Goal: Check status: Check status

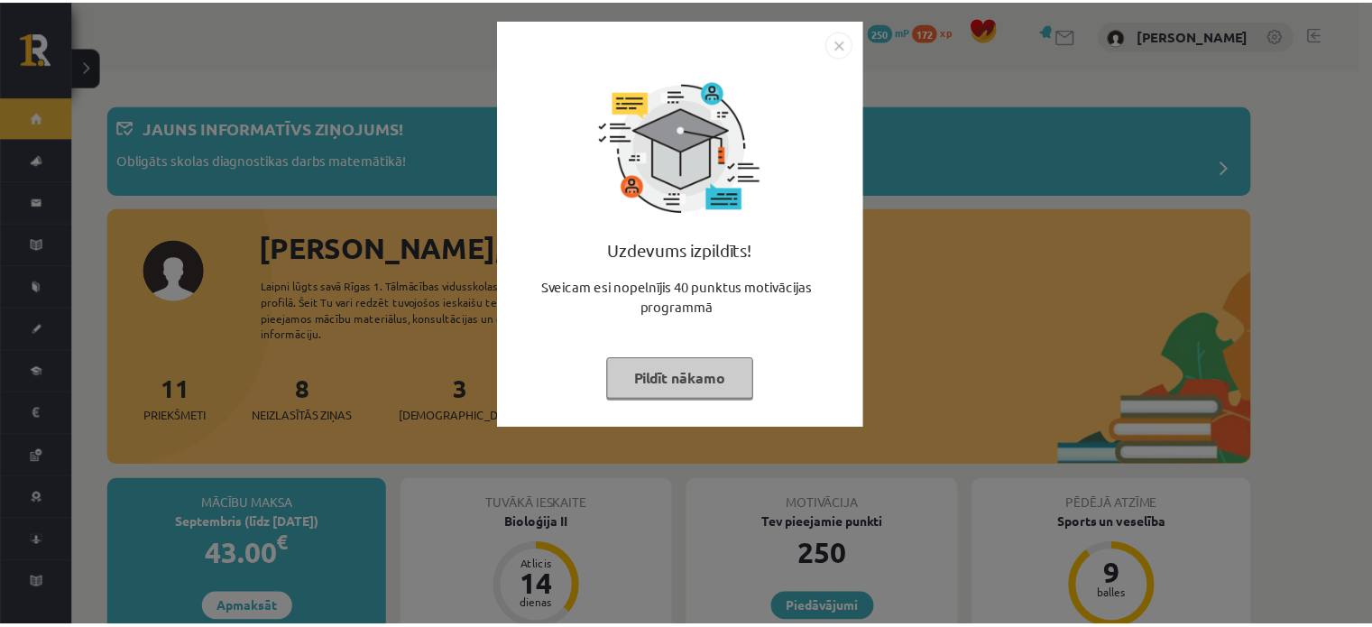
scroll to position [964, 0]
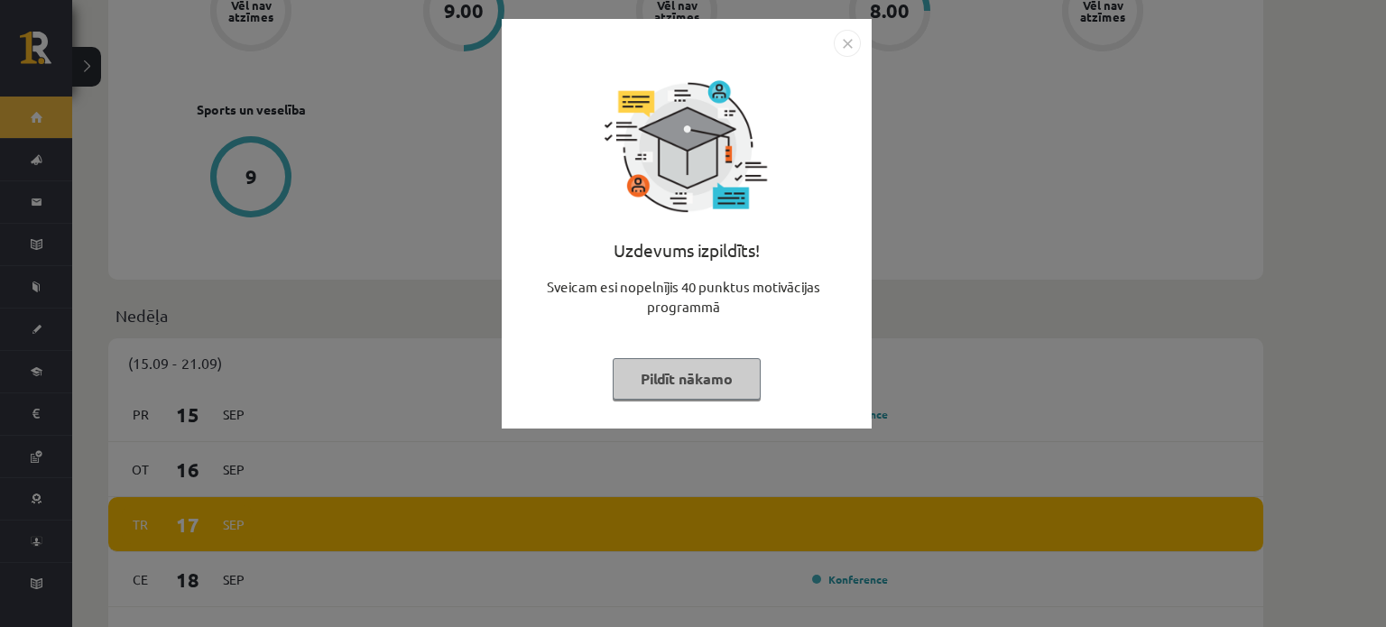
click at [661, 382] on button "Pildīt nākamo" at bounding box center [687, 379] width 148 height 42
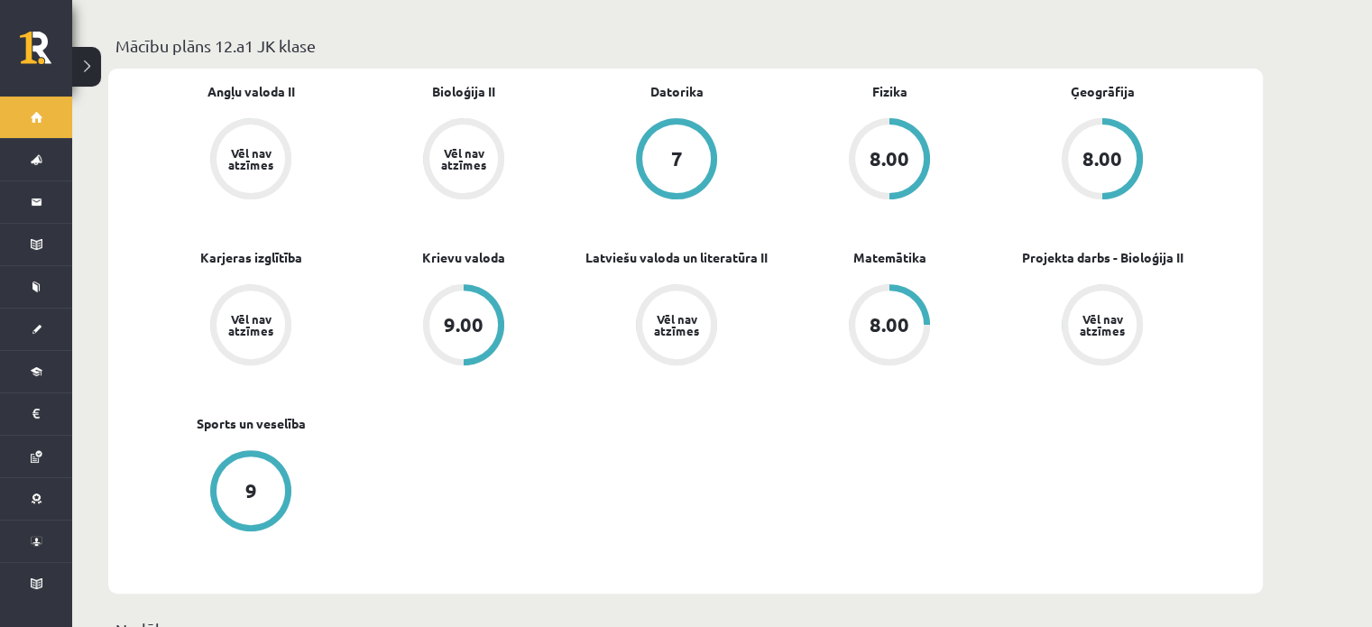
scroll to position [639, 0]
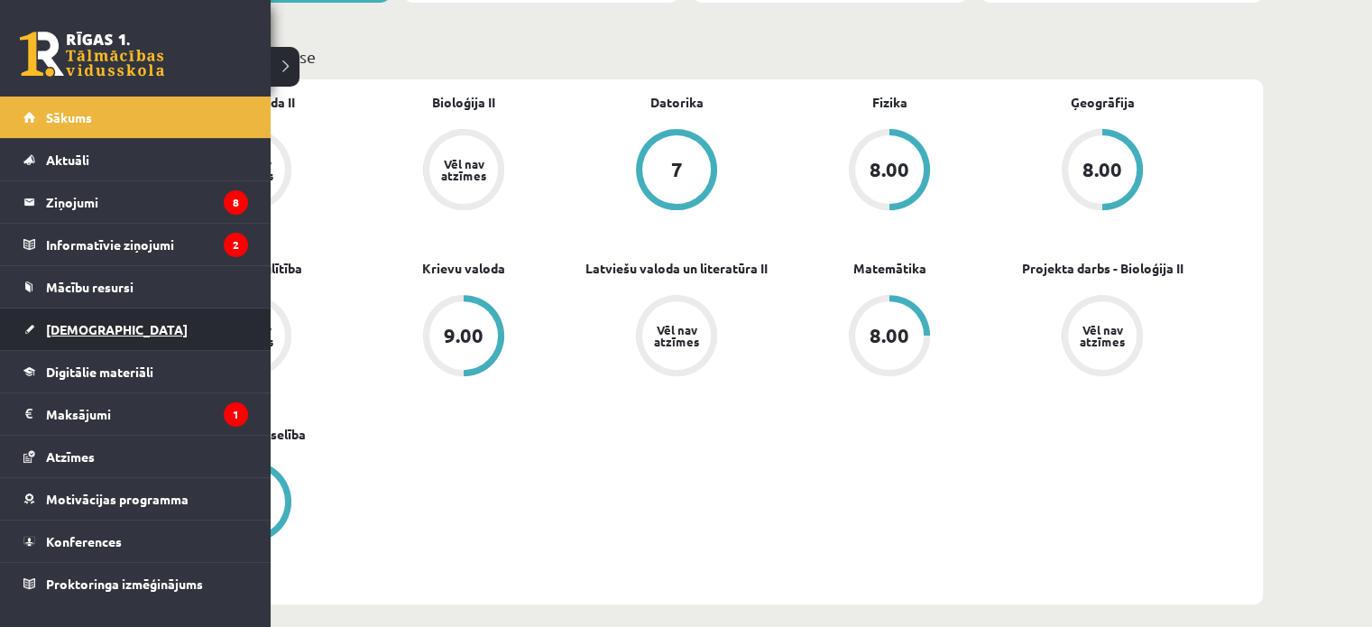
click at [64, 328] on span "[DEMOGRAPHIC_DATA]" at bounding box center [117, 329] width 142 height 16
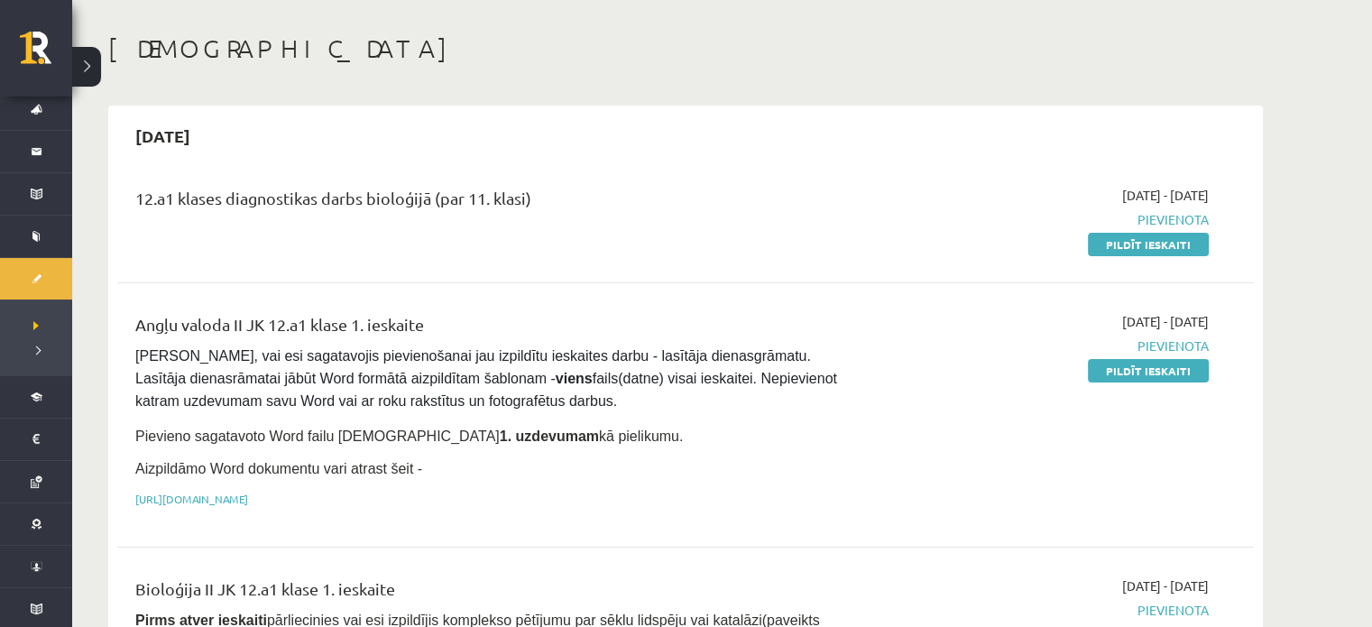
scroll to position [108, 0]
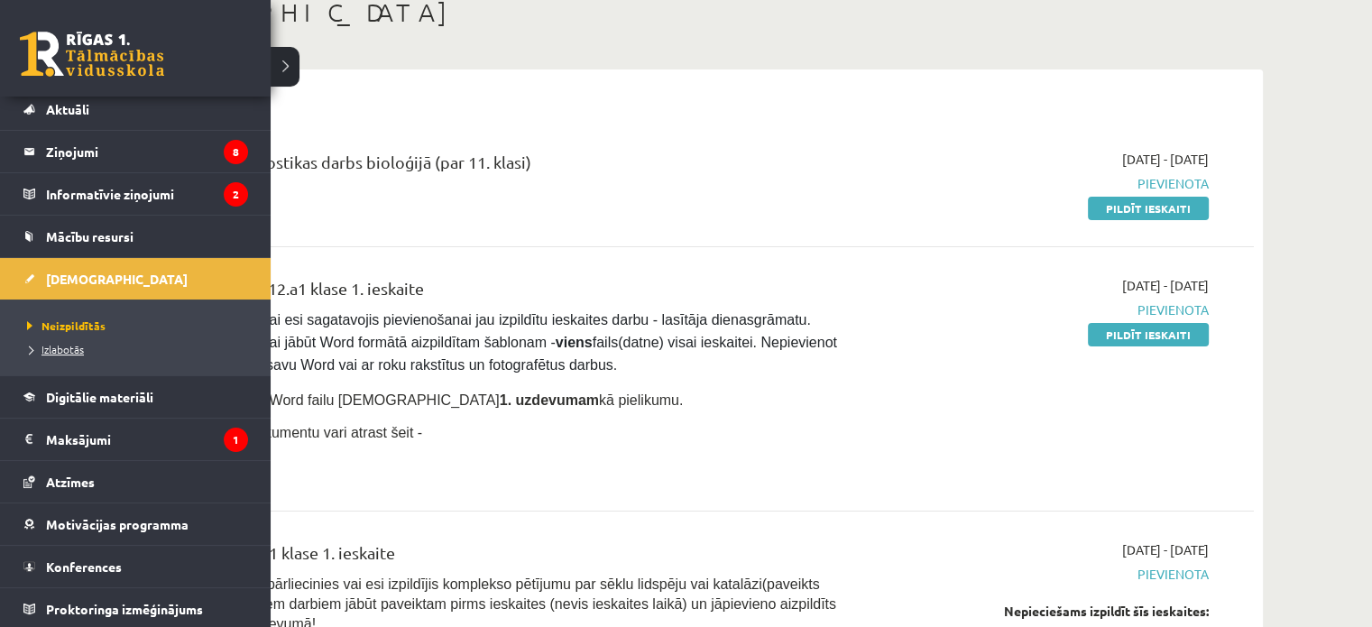
click at [64, 346] on span "Izlabotās" at bounding box center [53, 349] width 61 height 14
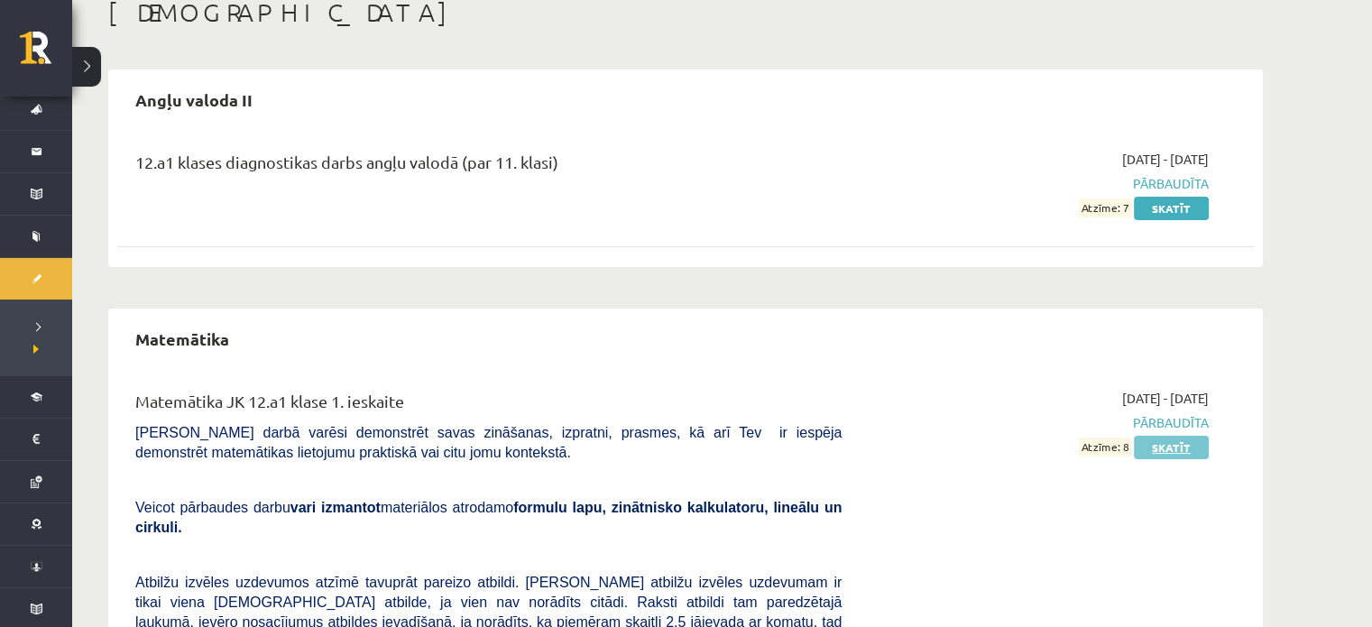
click at [1169, 443] on link "Skatīt" at bounding box center [1171, 447] width 75 height 23
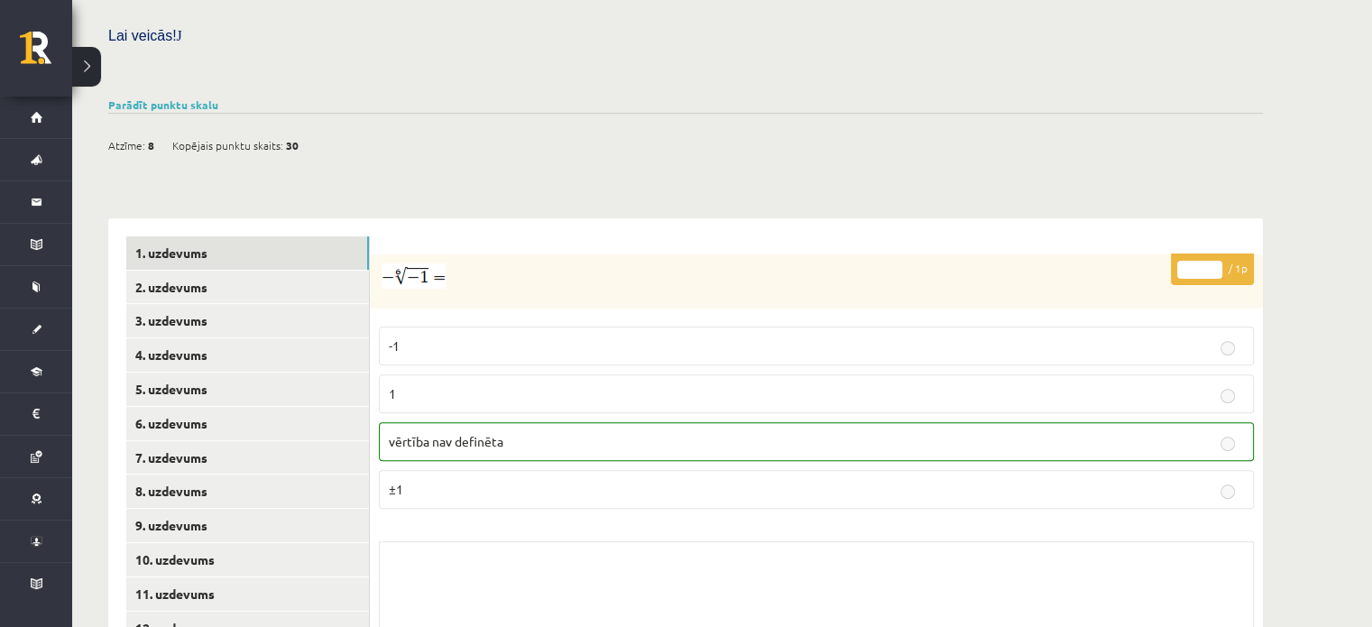
scroll to position [577, 0]
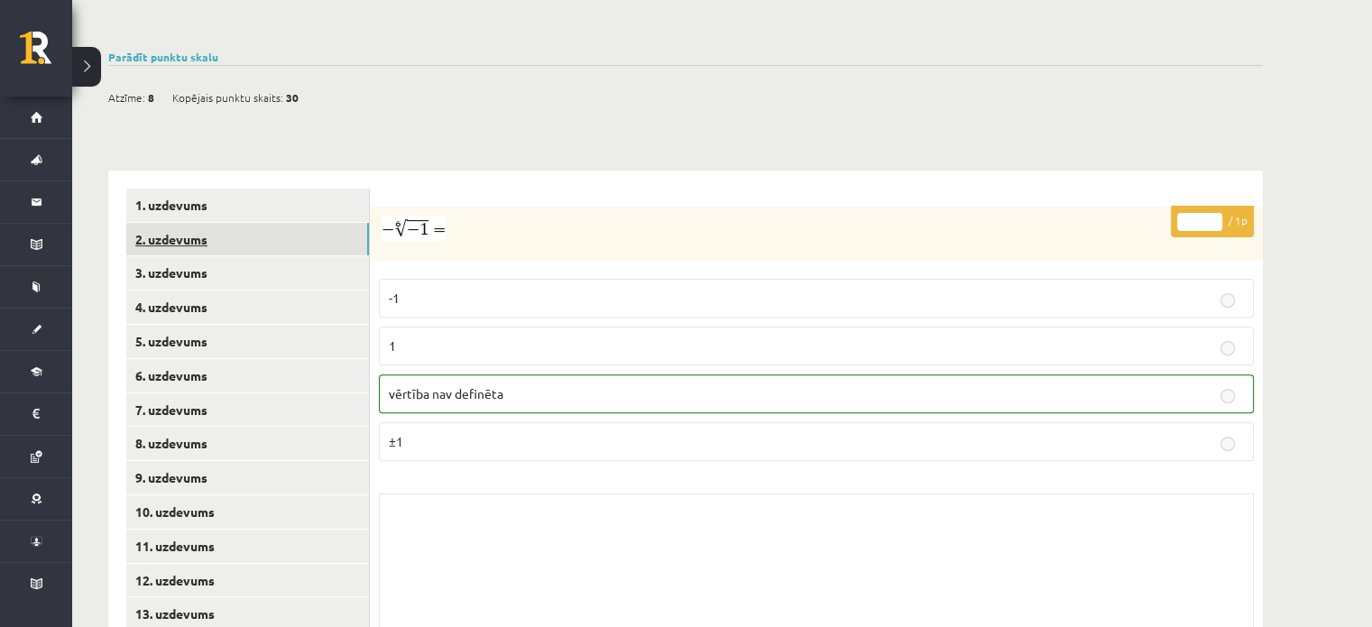
click at [267, 223] on link "2. uzdevums" at bounding box center [247, 239] width 243 height 33
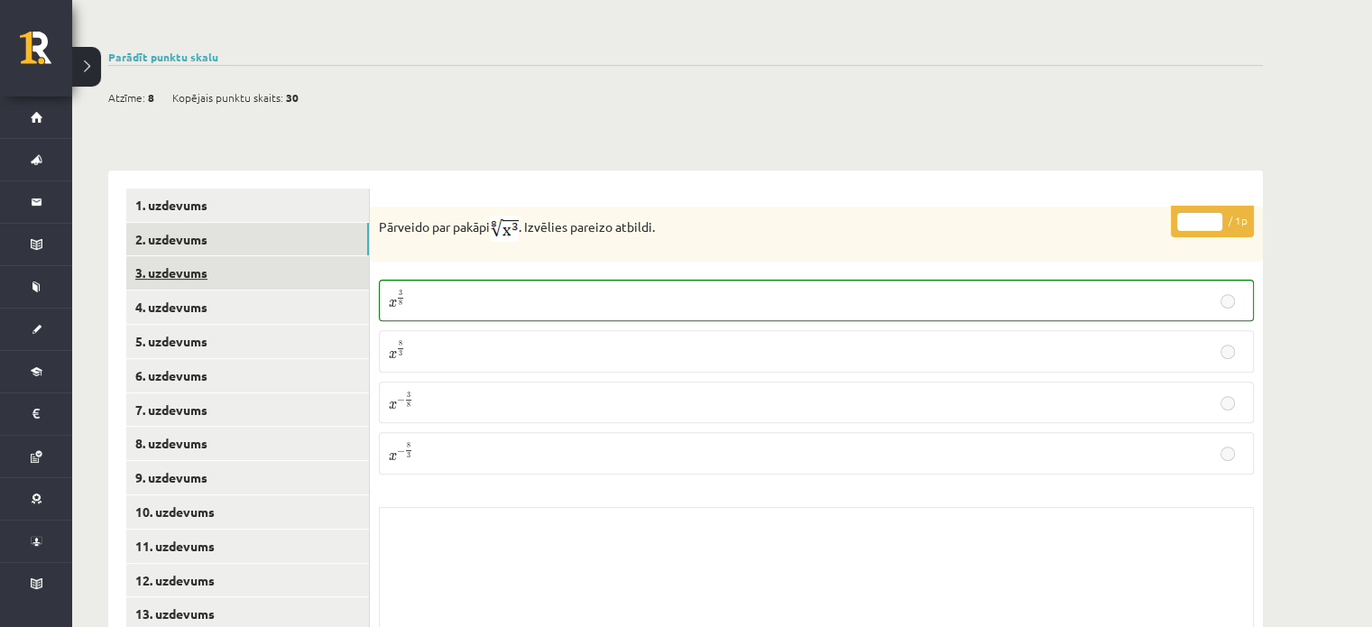
click at [273, 256] on link "3. uzdevums" at bounding box center [247, 272] width 243 height 33
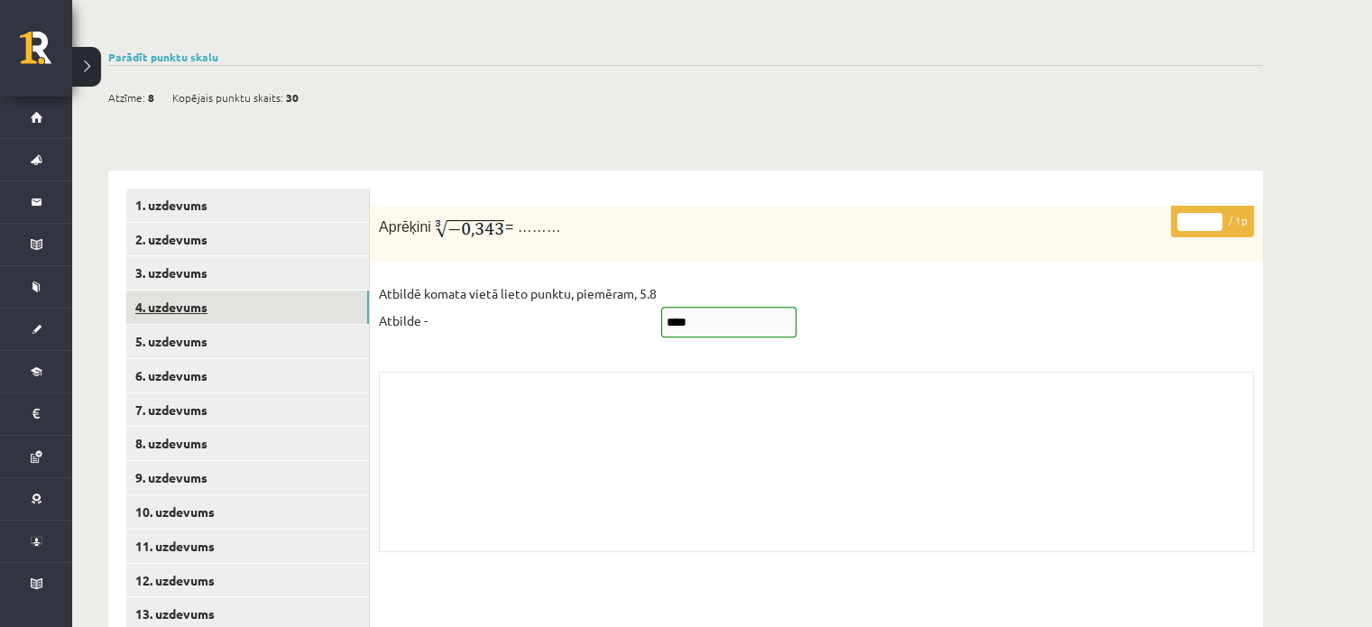
click at [274, 291] on link "4. uzdevums" at bounding box center [247, 307] width 243 height 33
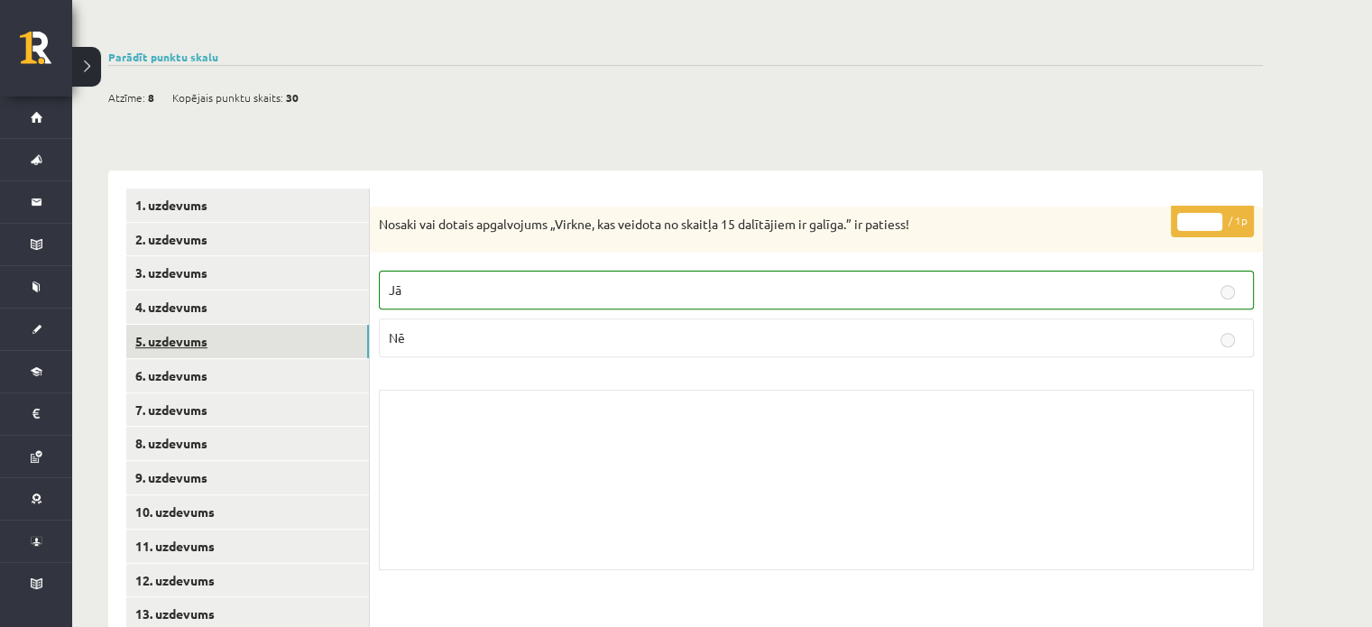
click at [272, 325] on link "5. uzdevums" at bounding box center [247, 341] width 243 height 33
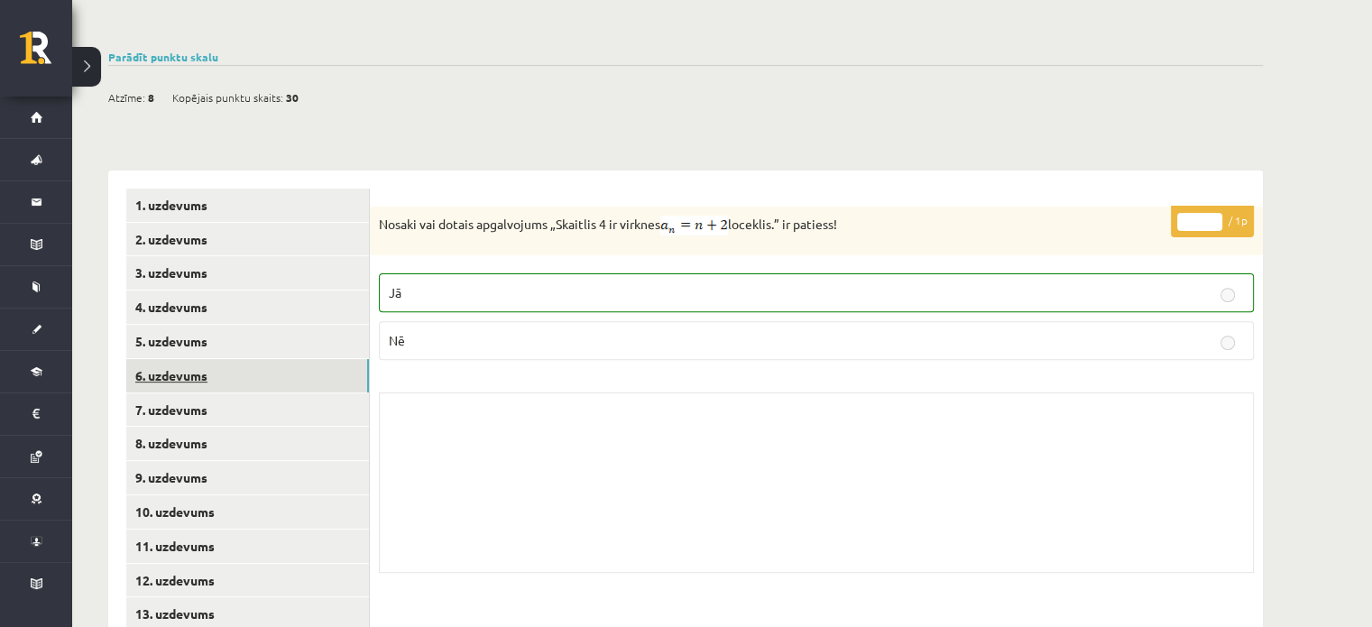
click at [269, 359] on link "6. uzdevums" at bounding box center [247, 375] width 243 height 33
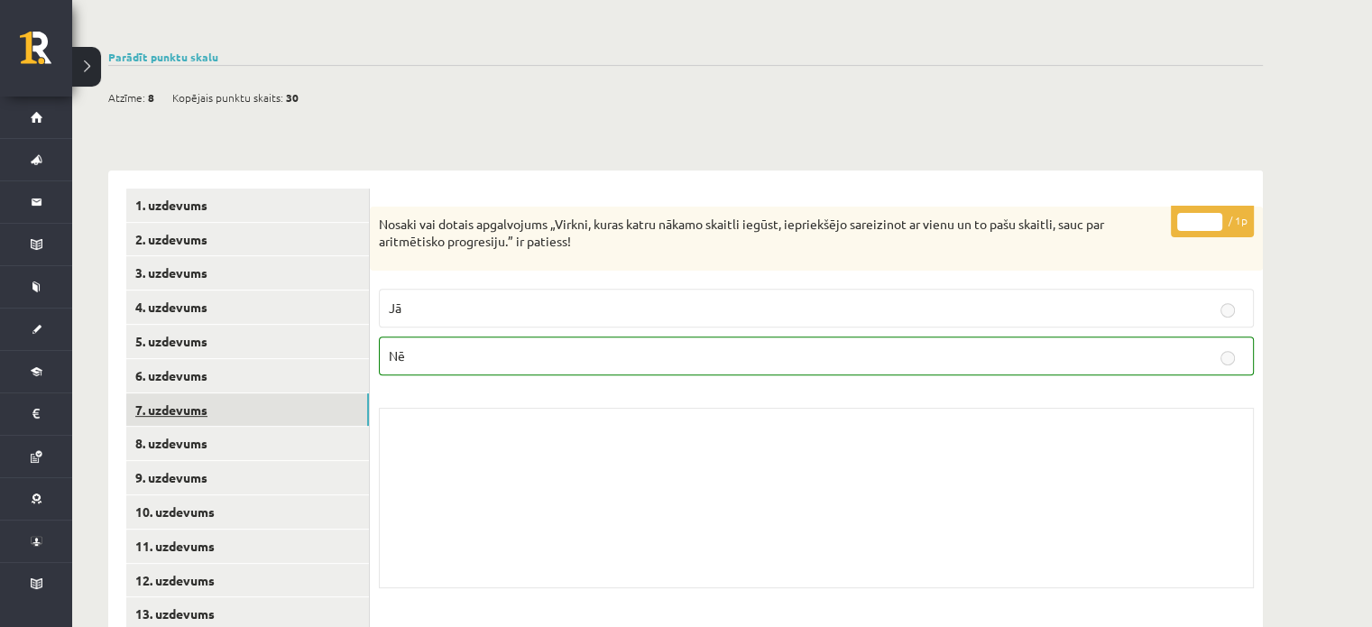
click at [269, 393] on link "7. uzdevums" at bounding box center [247, 409] width 243 height 33
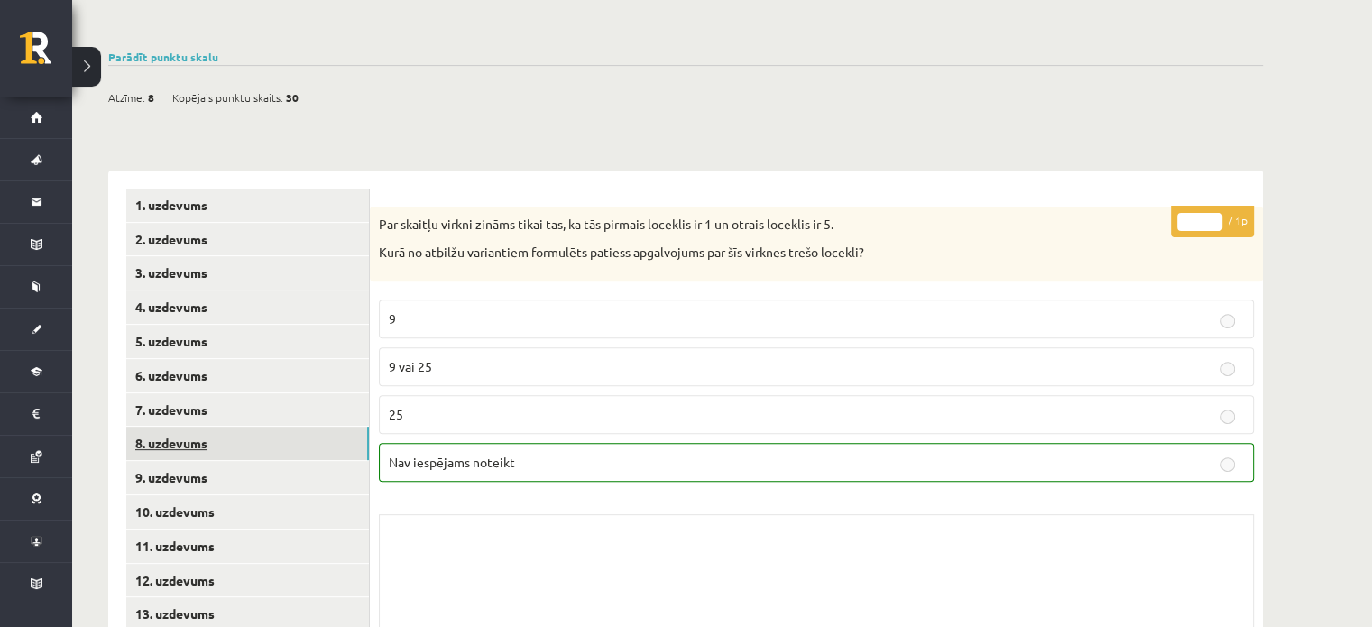
click at [260, 427] on link "8. uzdevums" at bounding box center [247, 443] width 243 height 33
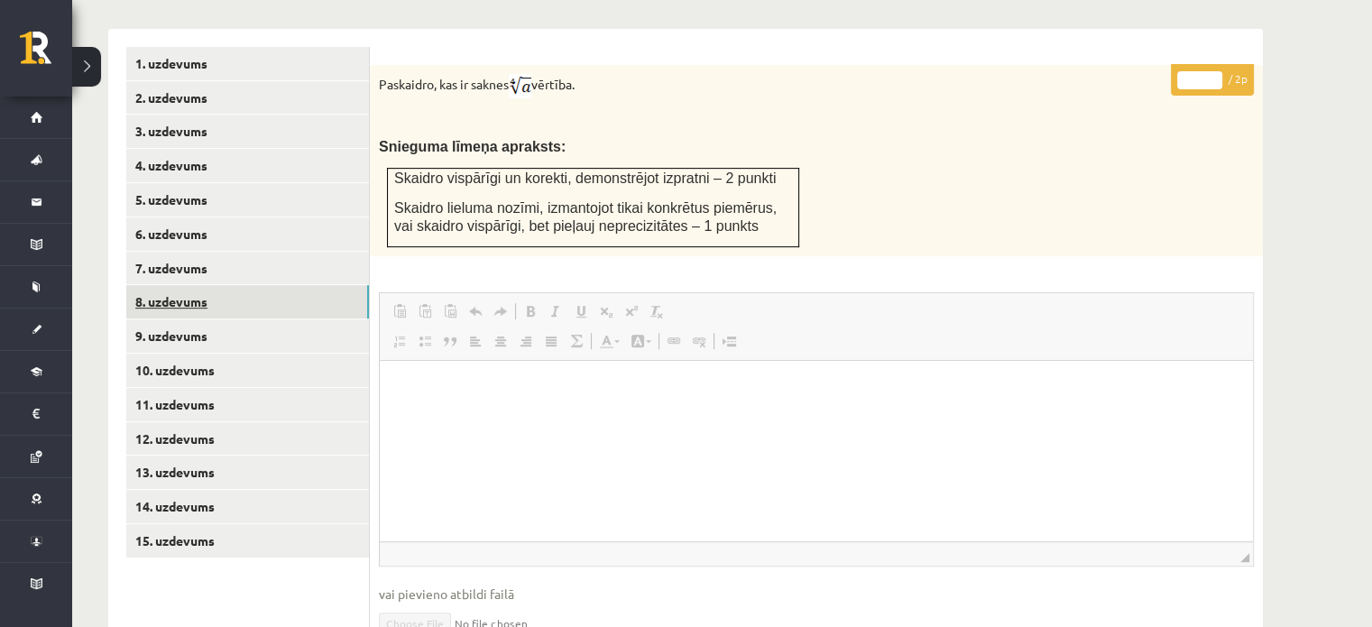
scroll to position [722, 0]
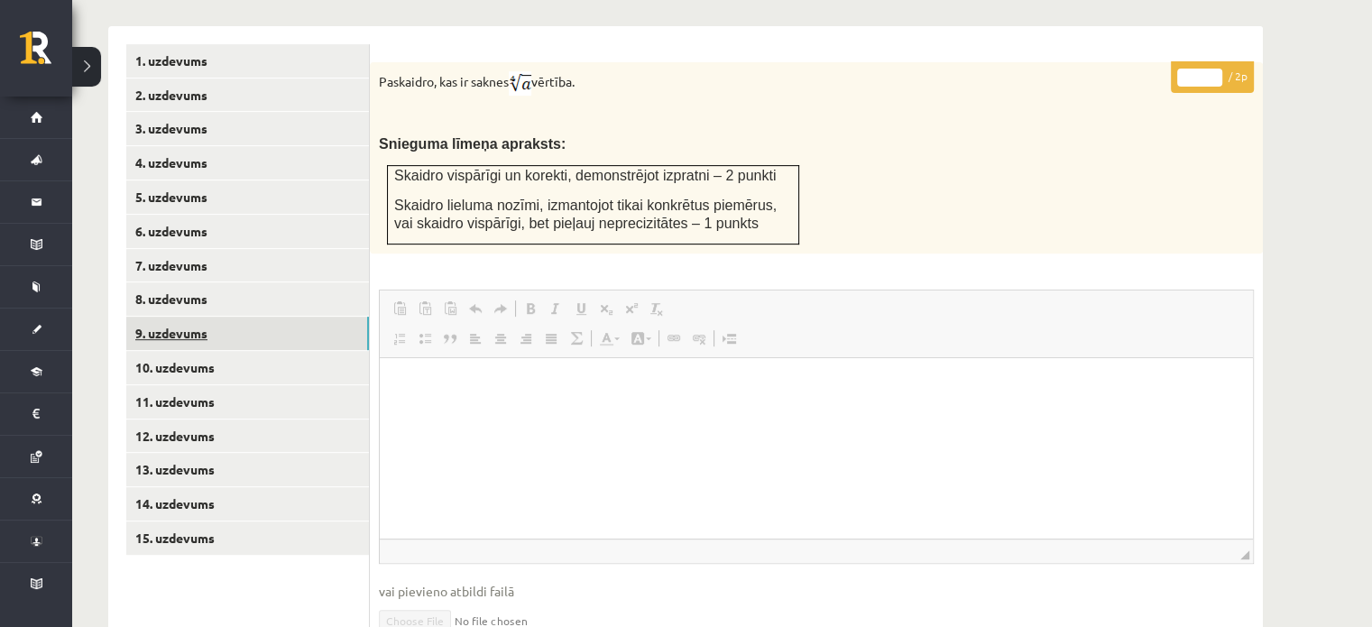
click at [220, 317] on link "9. uzdevums" at bounding box center [247, 333] width 243 height 33
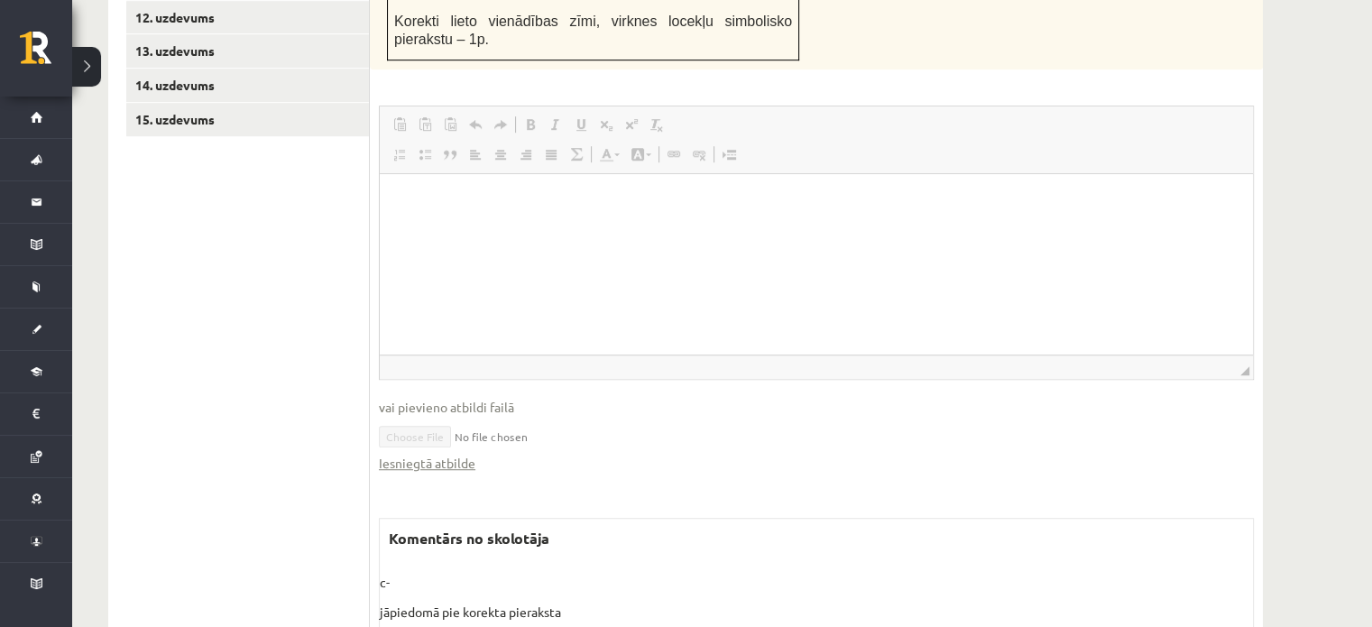
scroll to position [1155, 0]
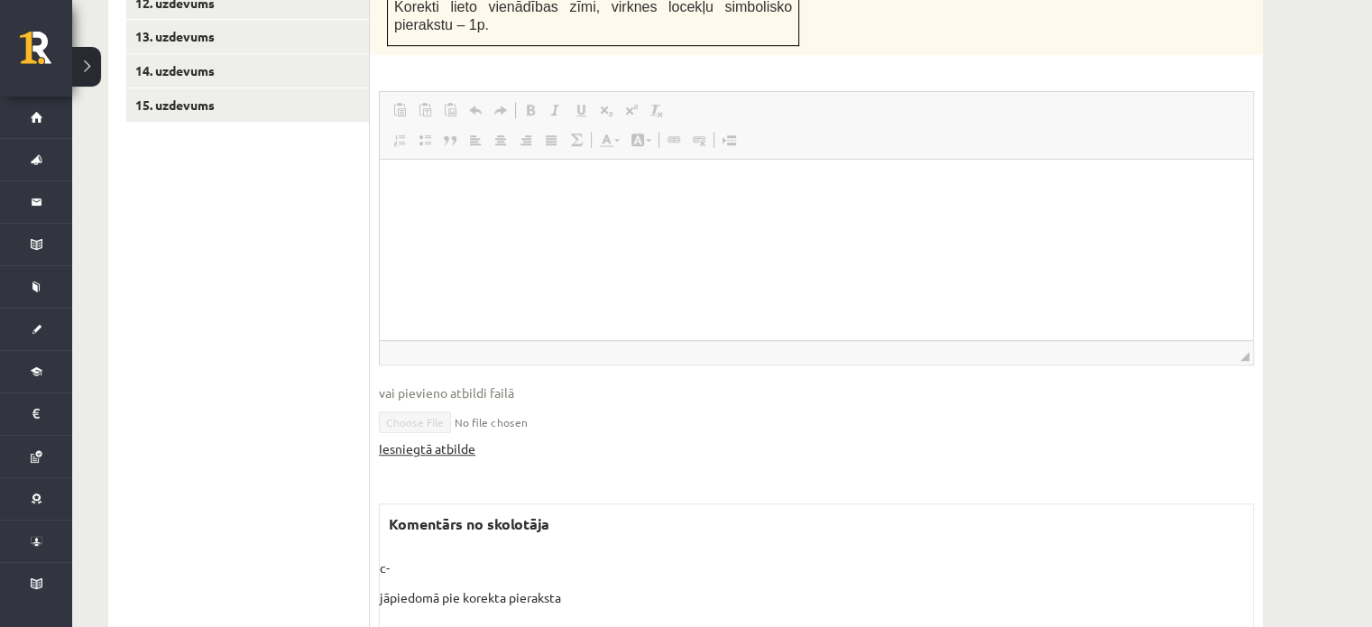
click at [444, 439] on link "Iesniegtā atbilde" at bounding box center [427, 448] width 97 height 19
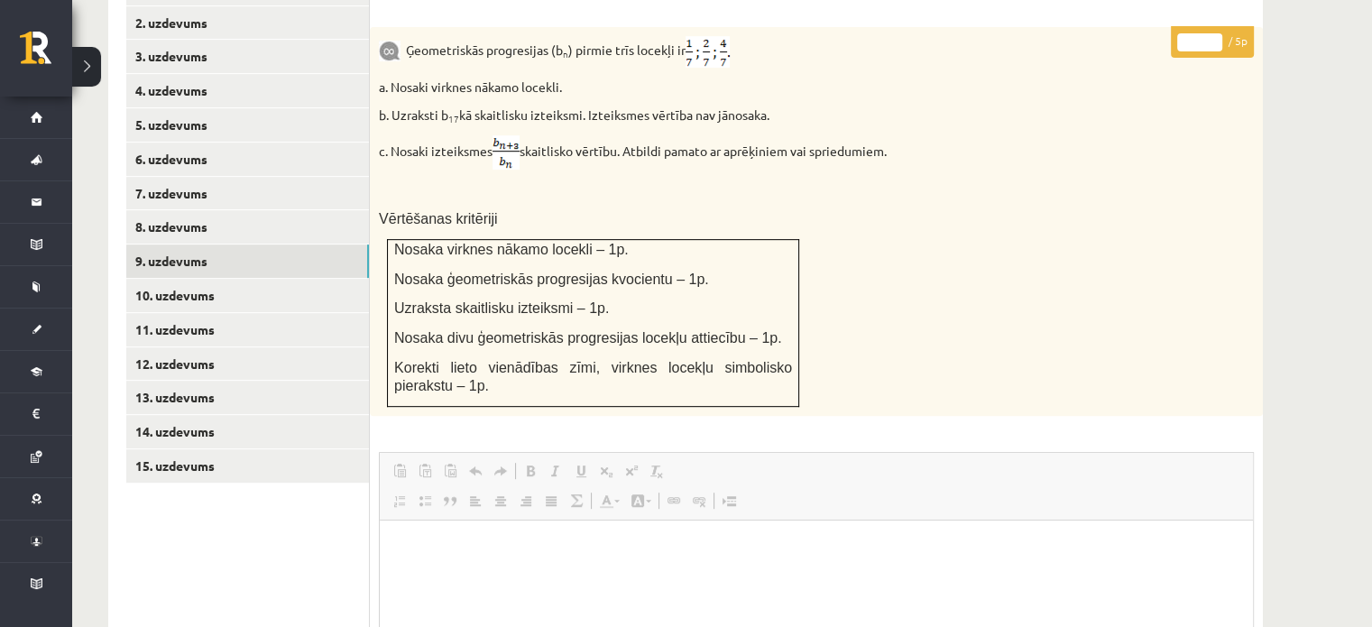
scroll to position [758, 0]
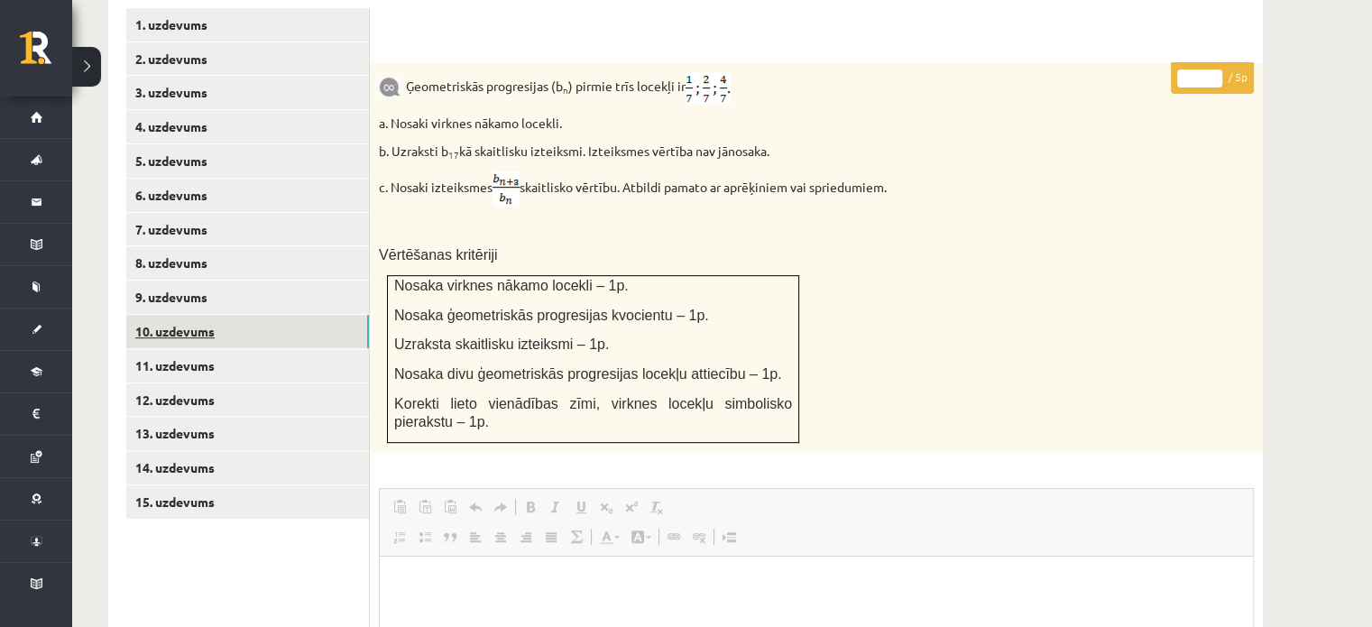
click at [281, 315] on link "10. uzdevums" at bounding box center [247, 331] width 243 height 33
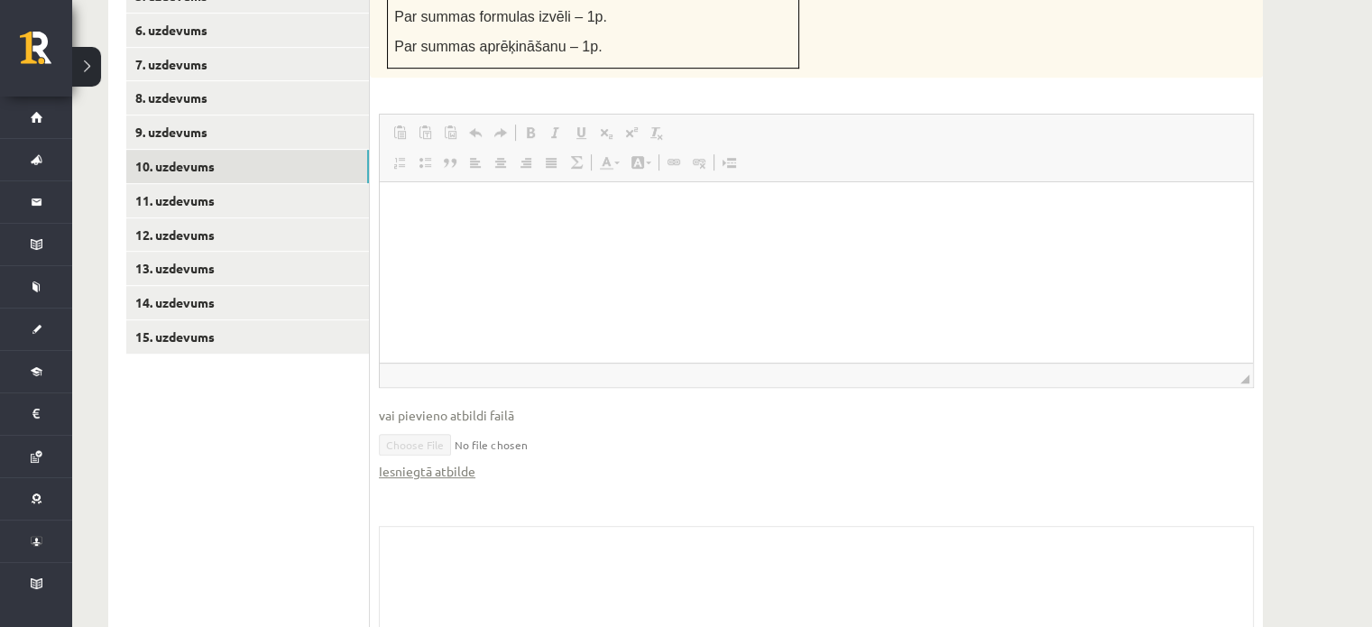
scroll to position [938, 0]
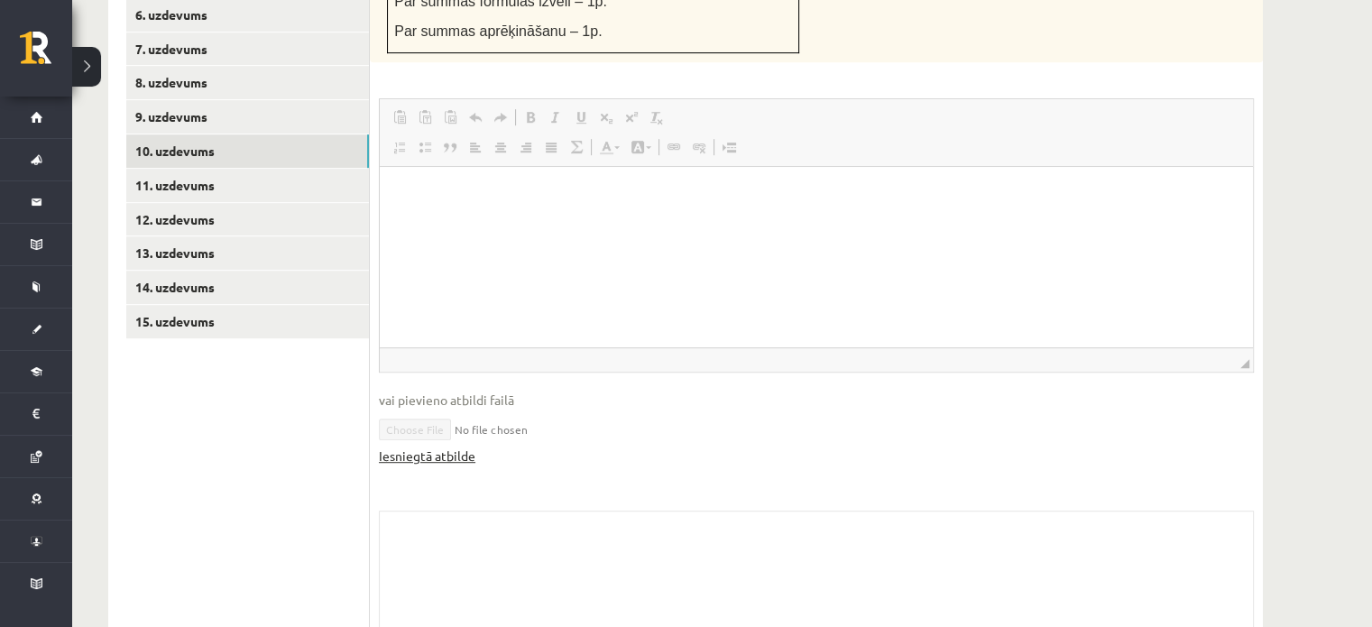
click at [420, 447] on link "Iesniegtā atbilde" at bounding box center [427, 456] width 97 height 19
click at [263, 169] on link "11. uzdevums" at bounding box center [247, 185] width 243 height 33
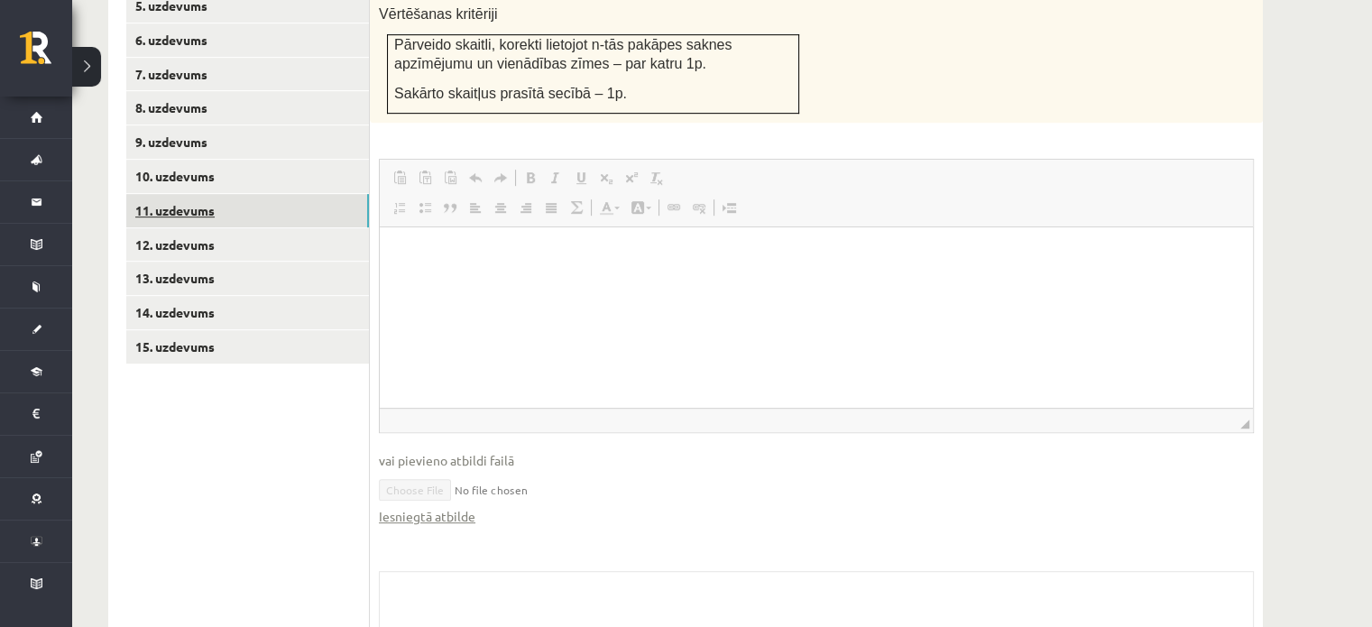
scroll to position [915, 0]
click at [448, 505] on link "Iesniegtā atbilde" at bounding box center [427, 514] width 97 height 19
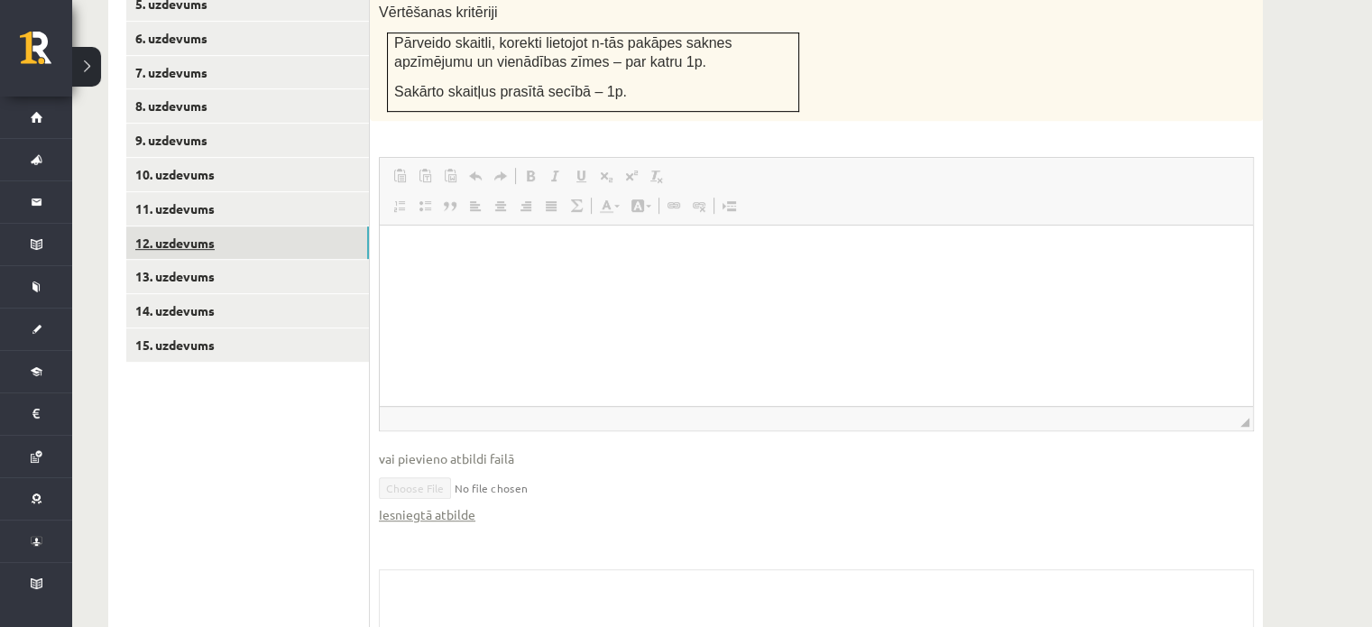
click at [255, 226] on link "12. uzdevums" at bounding box center [247, 242] width 243 height 33
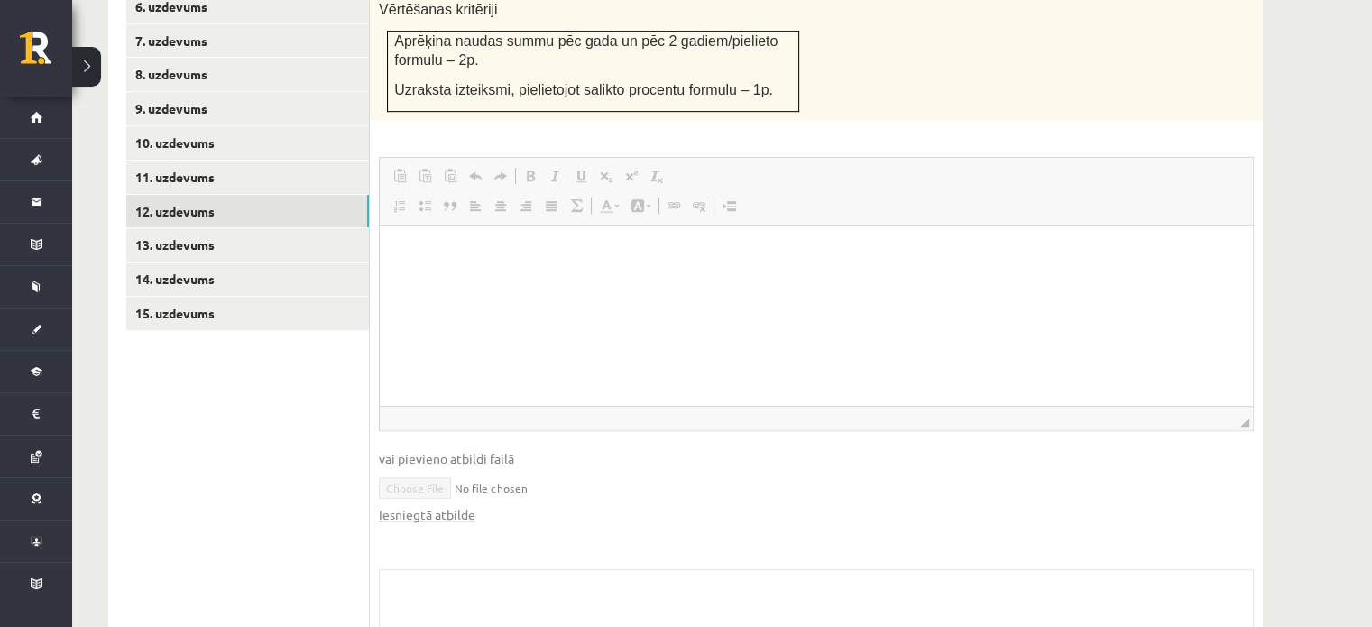
scroll to position [947, 0]
click at [415, 504] on link "Iesniegtā atbilde" at bounding box center [427, 513] width 97 height 19
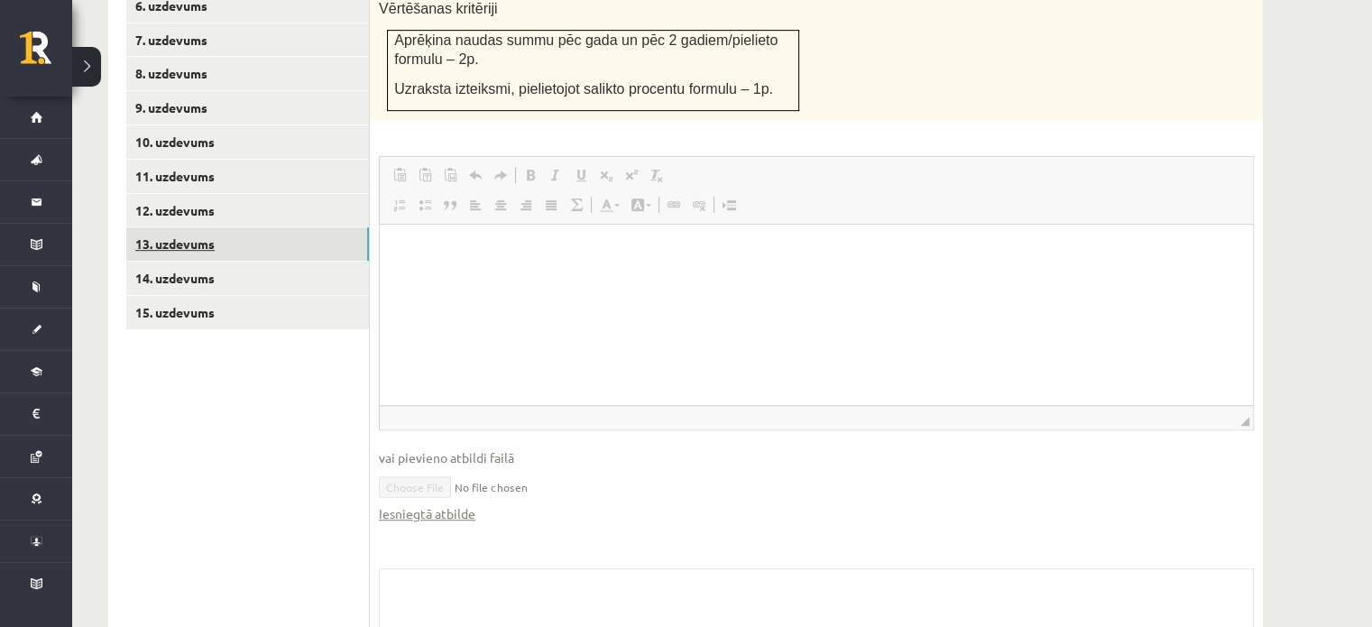
click at [195, 227] on link "13. uzdevums" at bounding box center [247, 243] width 243 height 33
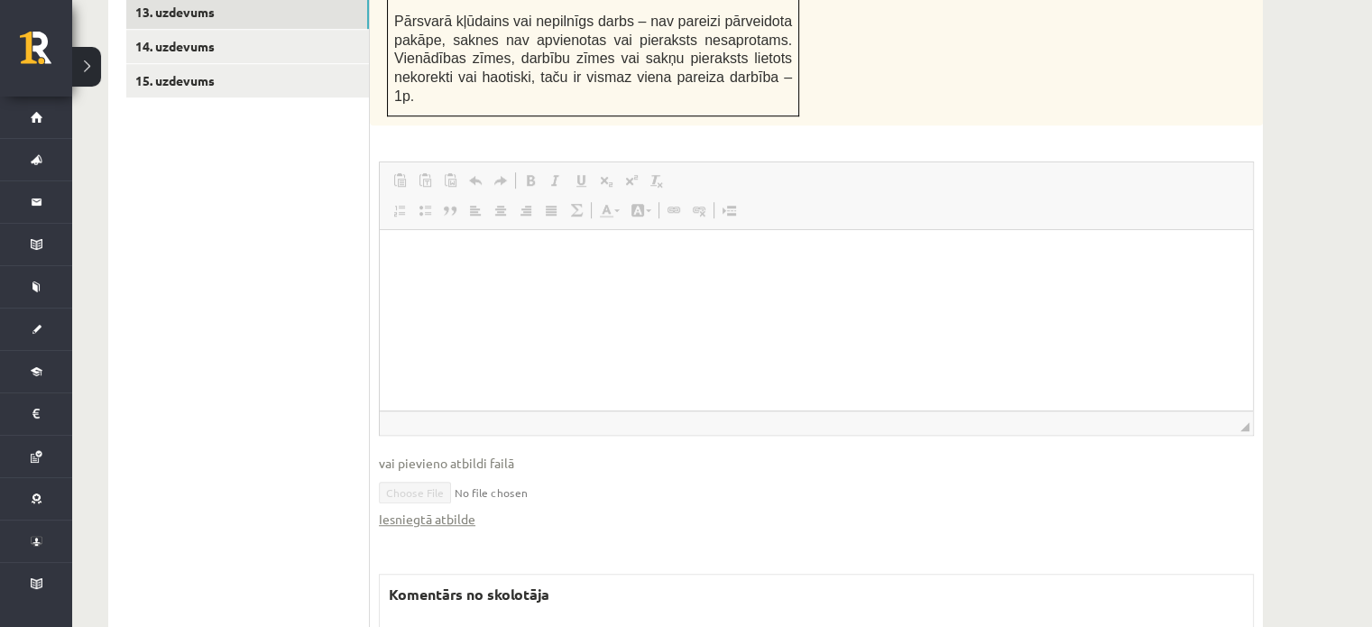
scroll to position [1200, 0]
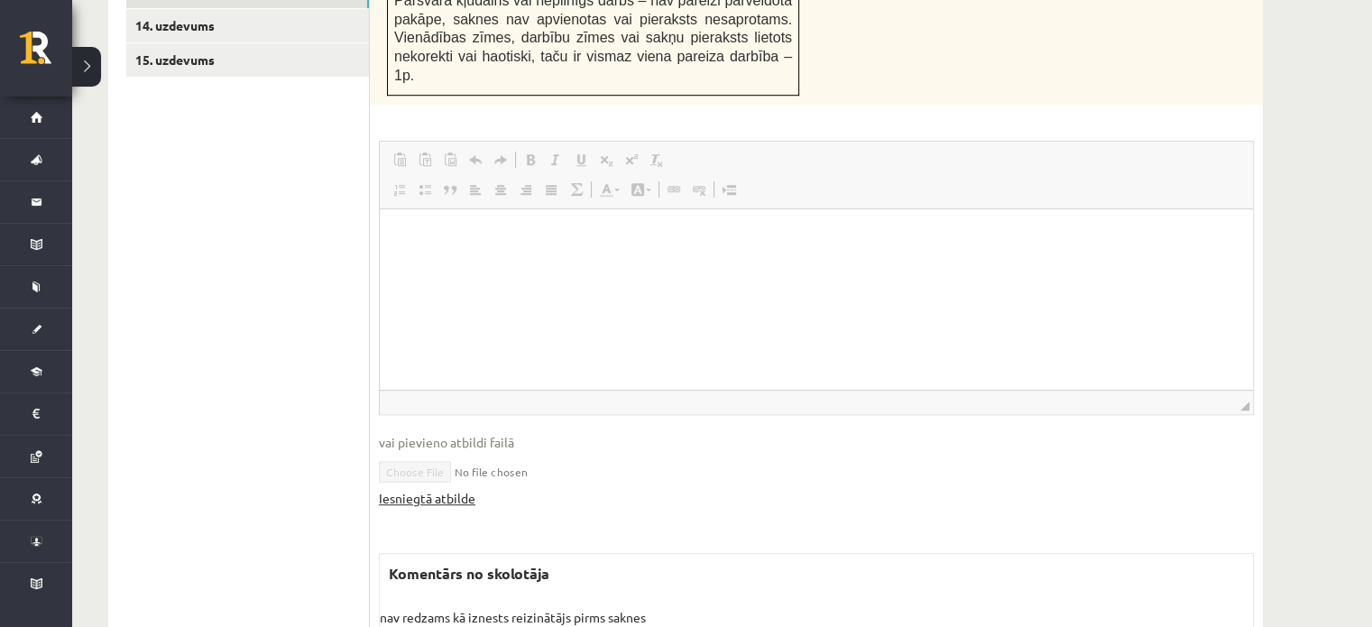
click at [436, 489] on link "Iesniegtā atbilde" at bounding box center [427, 498] width 97 height 19
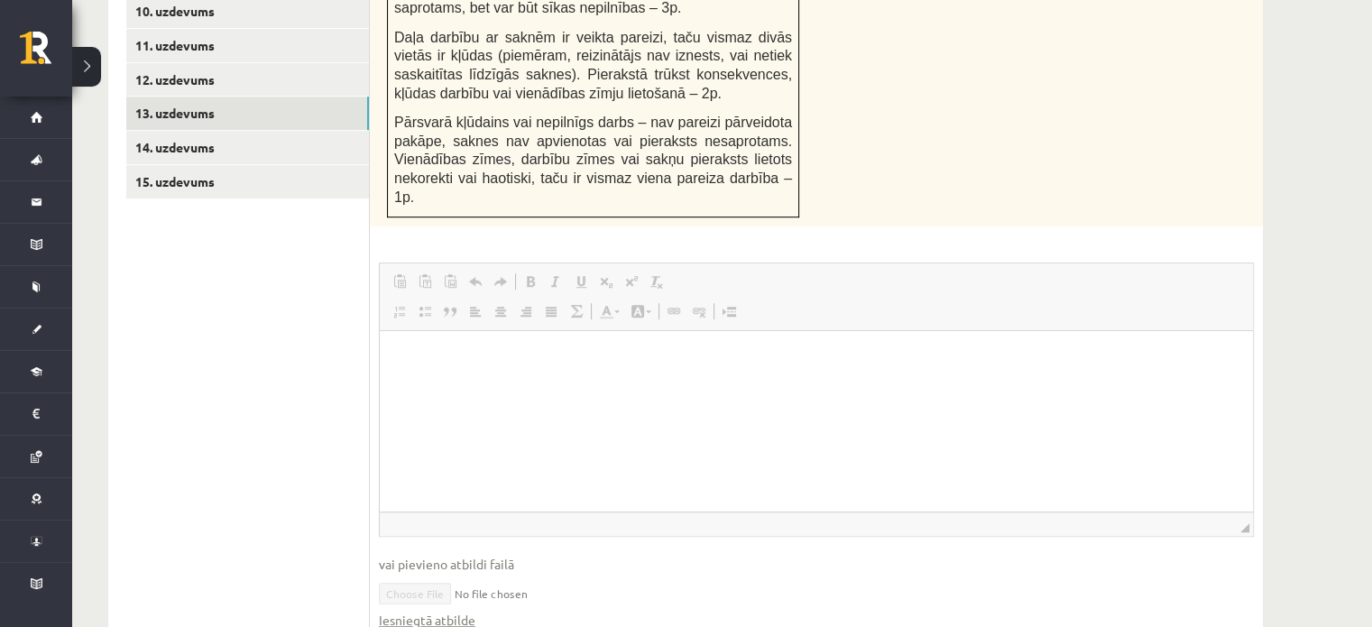
scroll to position [1056, 0]
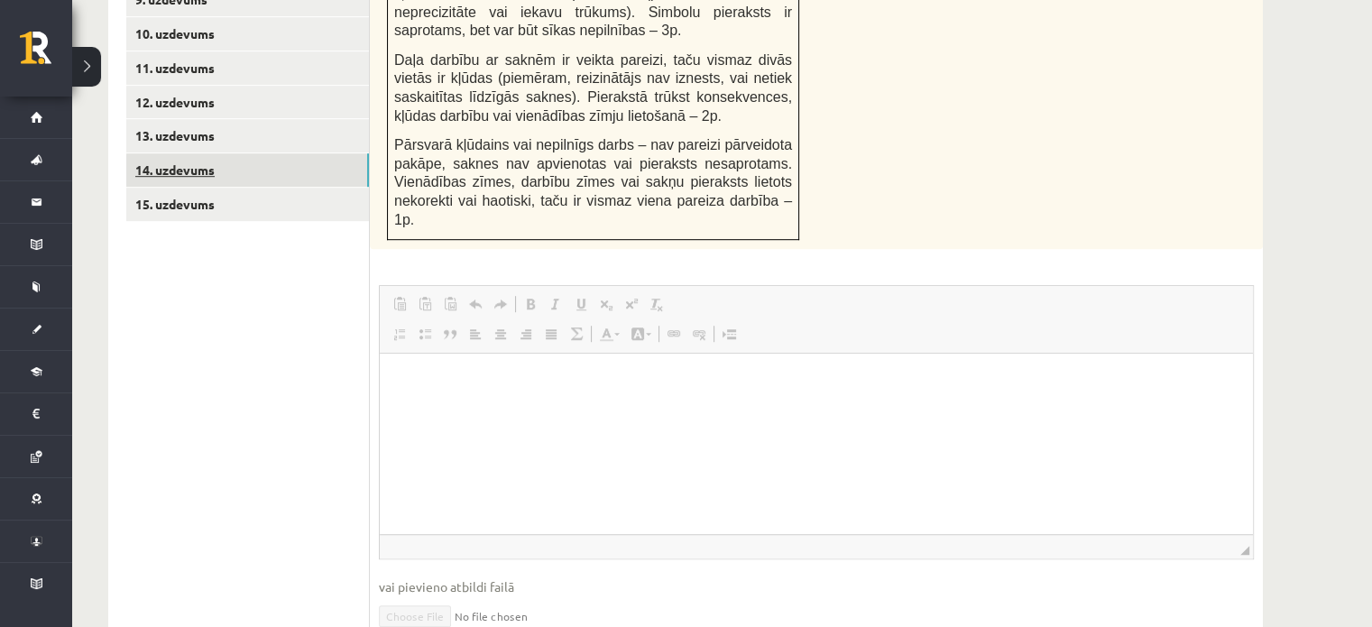
click at [282, 153] on link "14. uzdevums" at bounding box center [247, 169] width 243 height 33
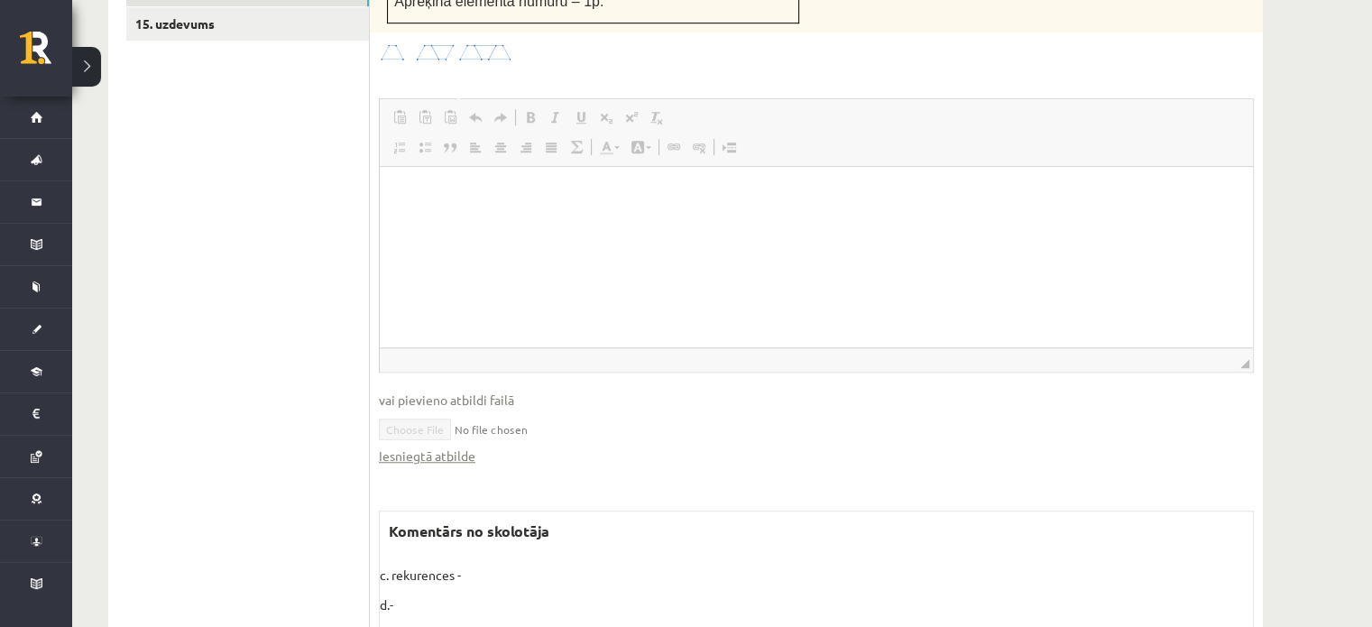
scroll to position [1272, 0]
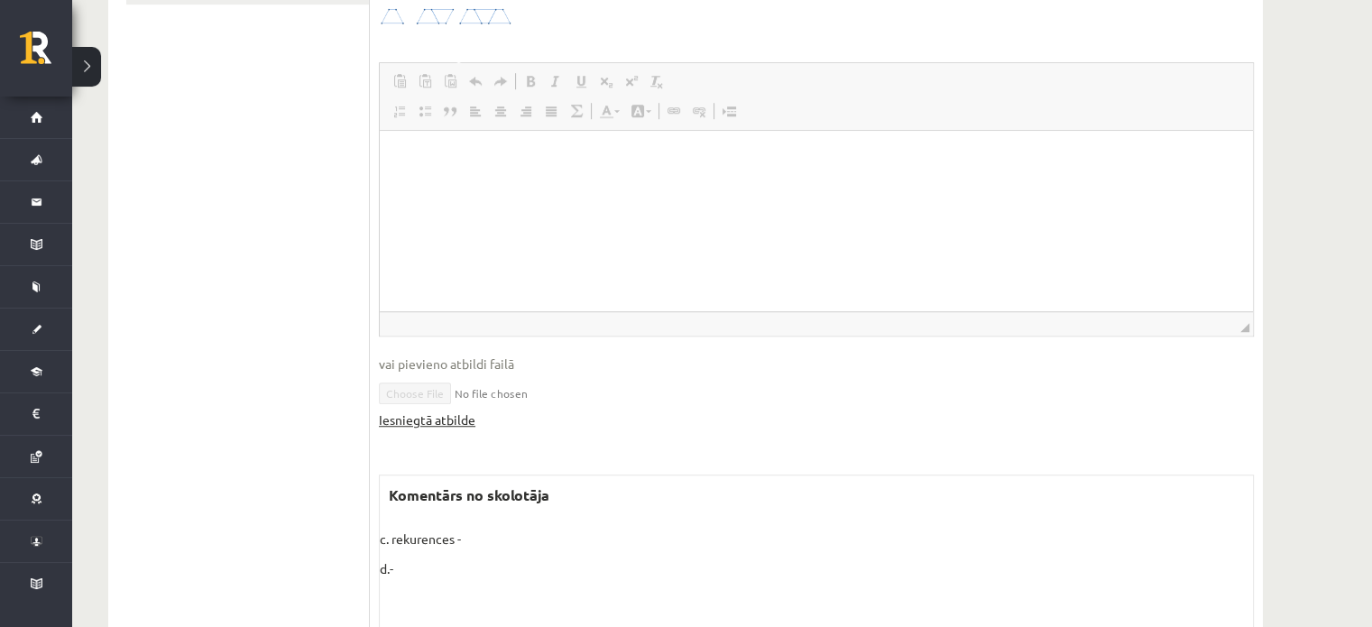
click at [419, 411] on link "Iesniegtā atbilde" at bounding box center [427, 420] width 97 height 19
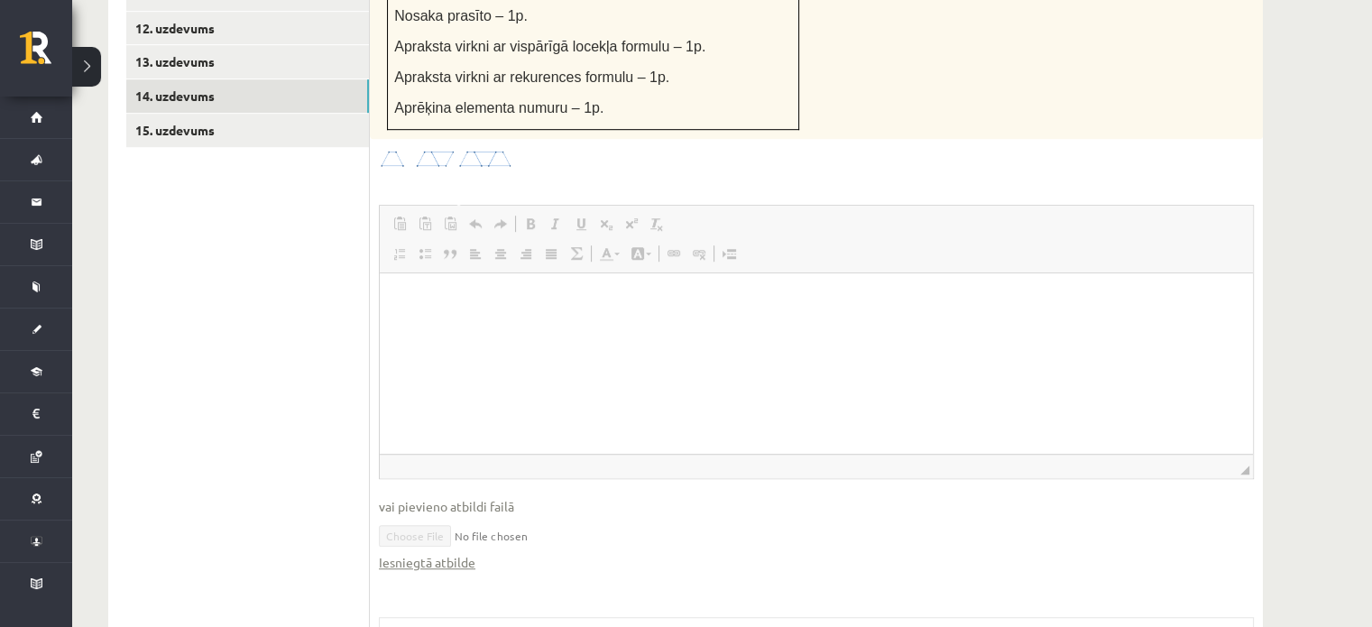
scroll to position [1128, 0]
click at [291, 115] on link "15. uzdevums" at bounding box center [247, 131] width 243 height 33
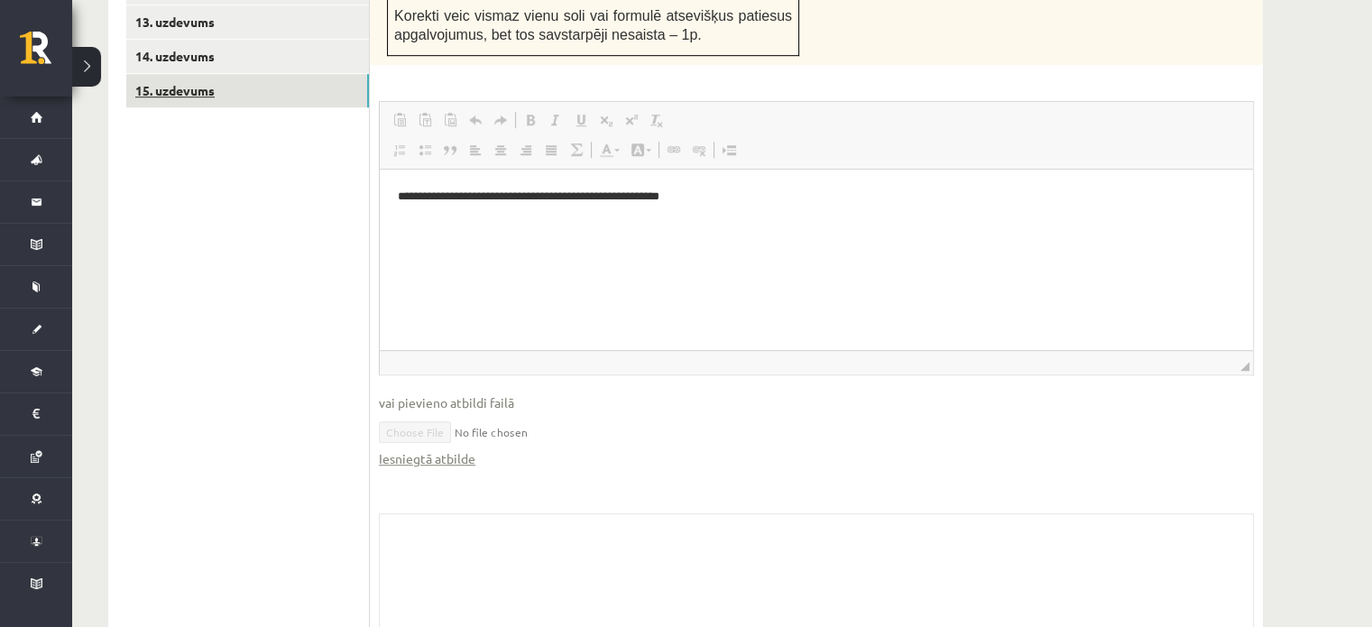
scroll to position [1148, 0]
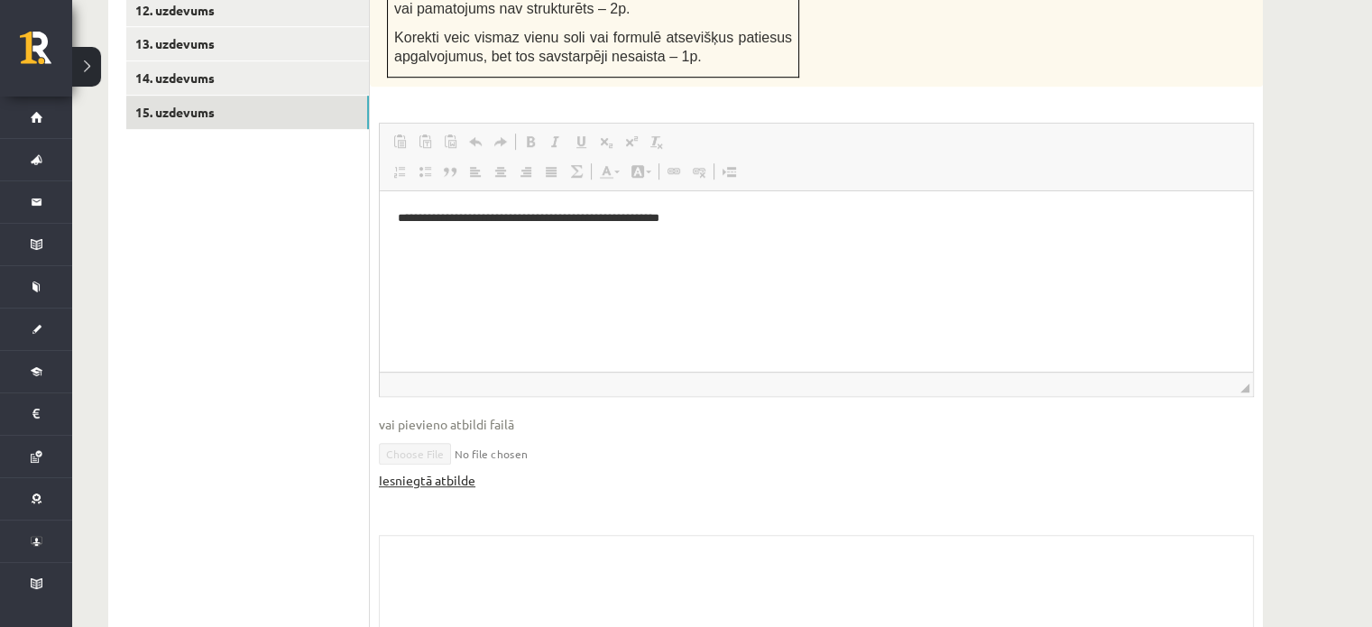
click at [427, 471] on link "Iesniegtā atbilde" at bounding box center [427, 480] width 97 height 19
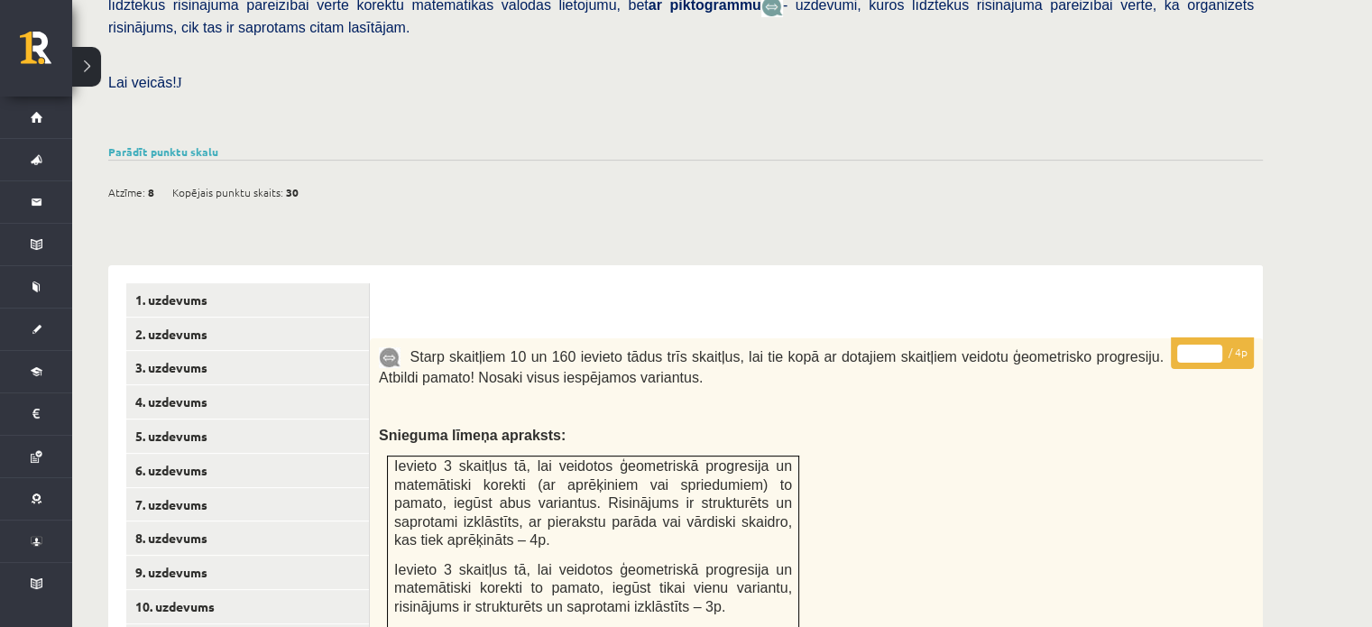
scroll to position [462, 0]
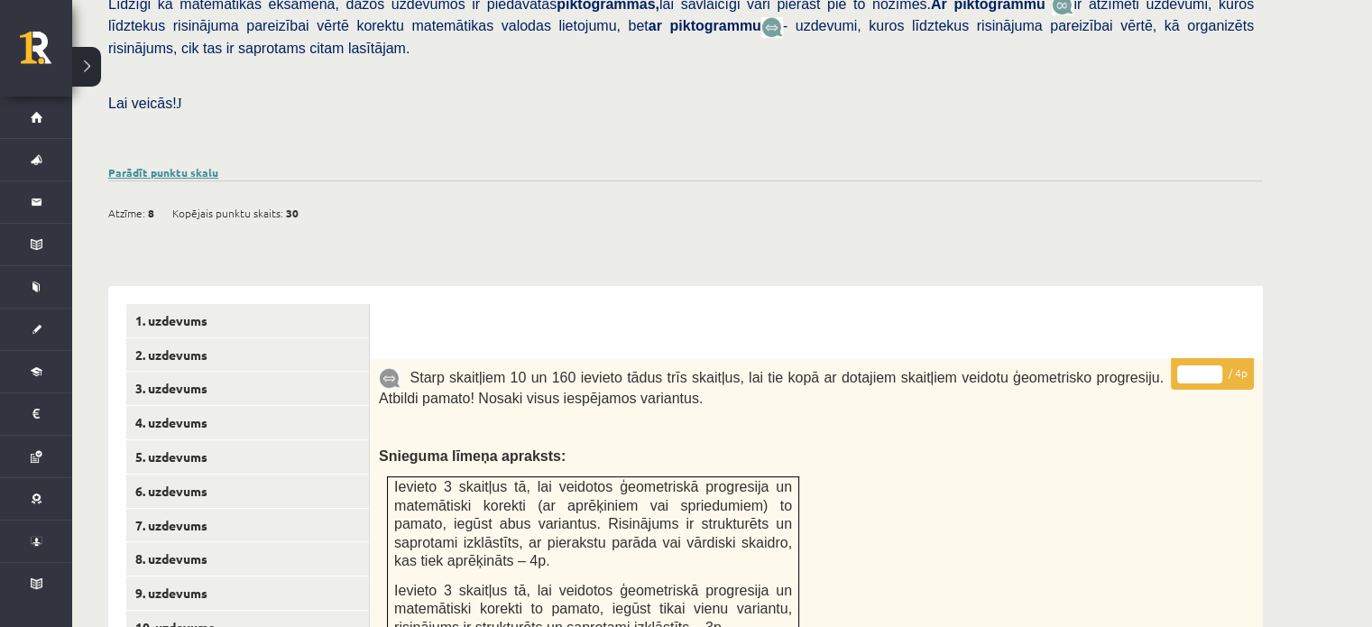
click at [184, 165] on link "Parādīt punktu skalu" at bounding box center [163, 172] width 110 height 14
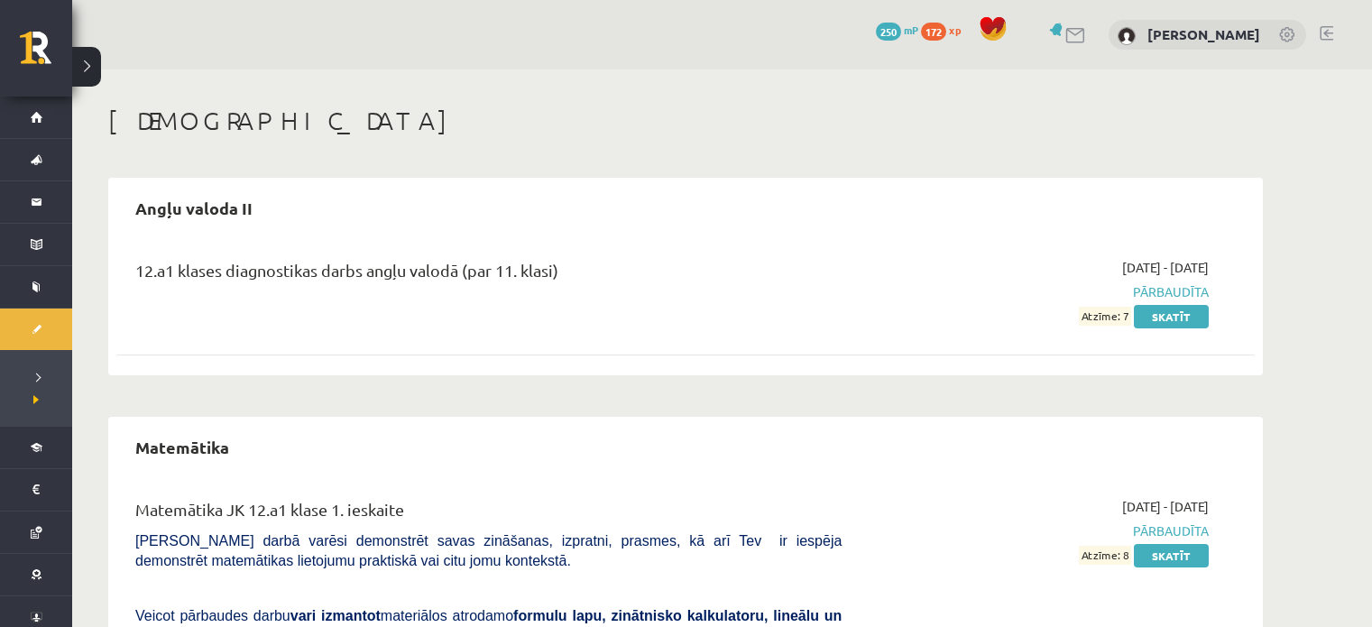
scroll to position [107, 0]
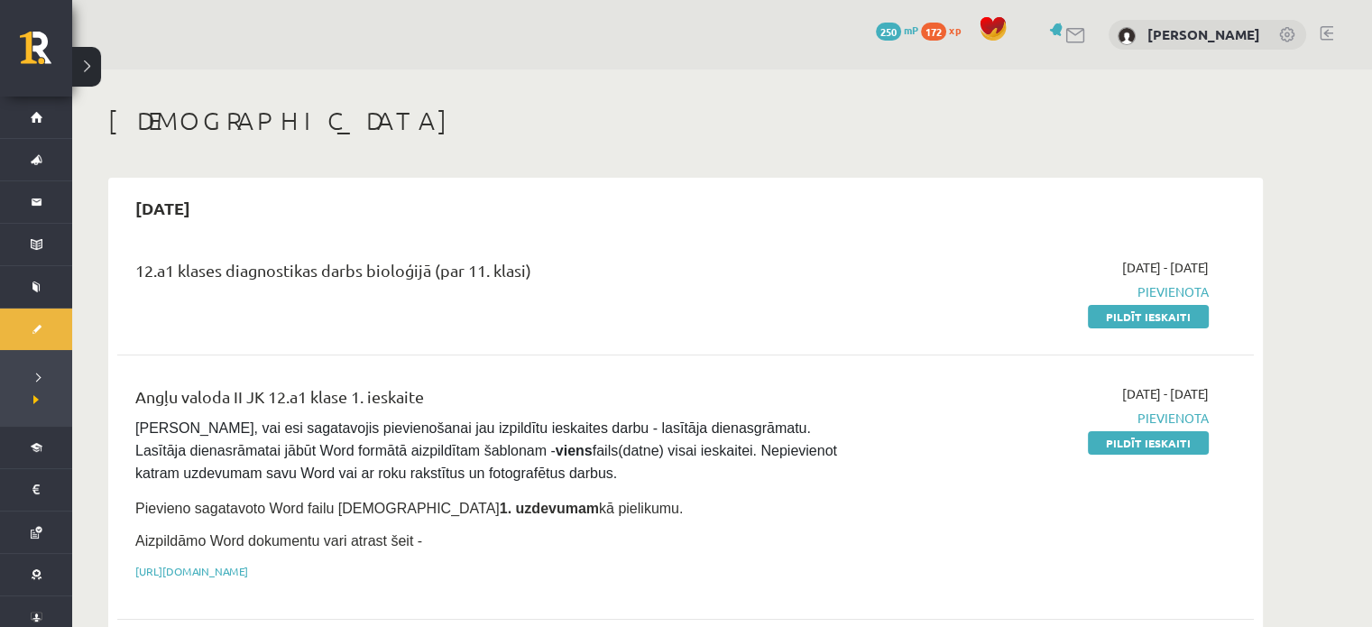
drag, startPoint x: 1054, startPoint y: 116, endPoint x: 1099, endPoint y: 143, distance: 52.2
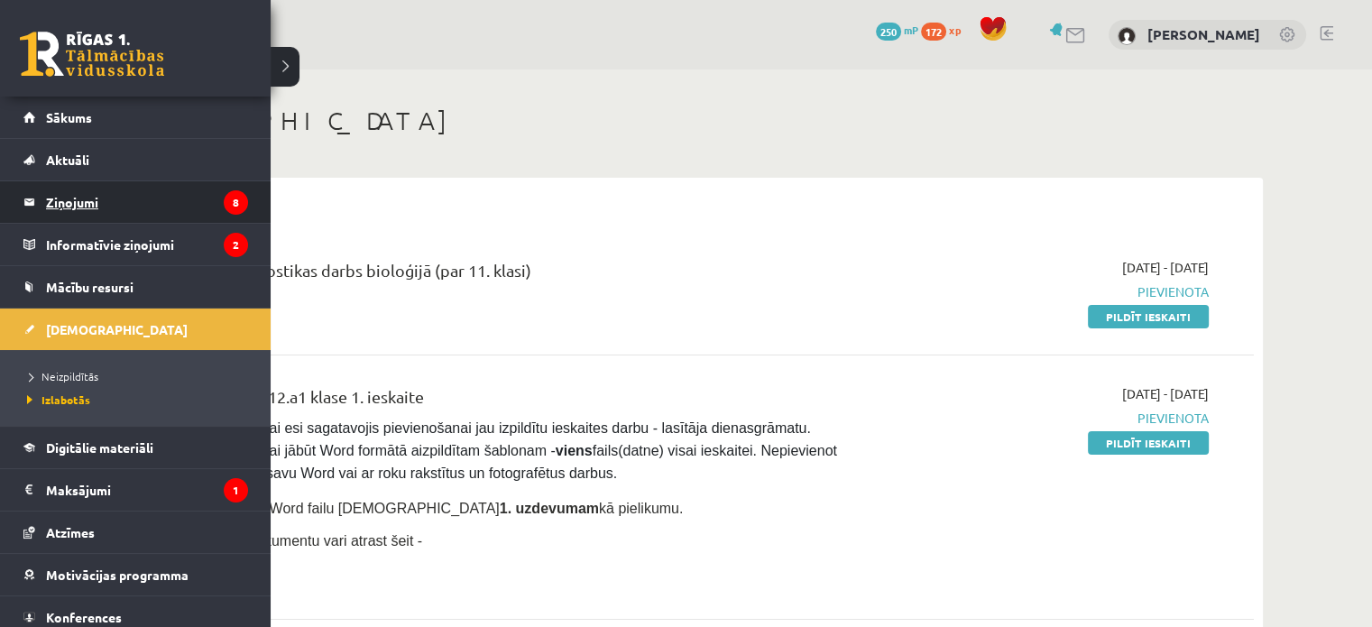
click at [92, 194] on legend "Ziņojumi 8" at bounding box center [147, 202] width 202 height 42
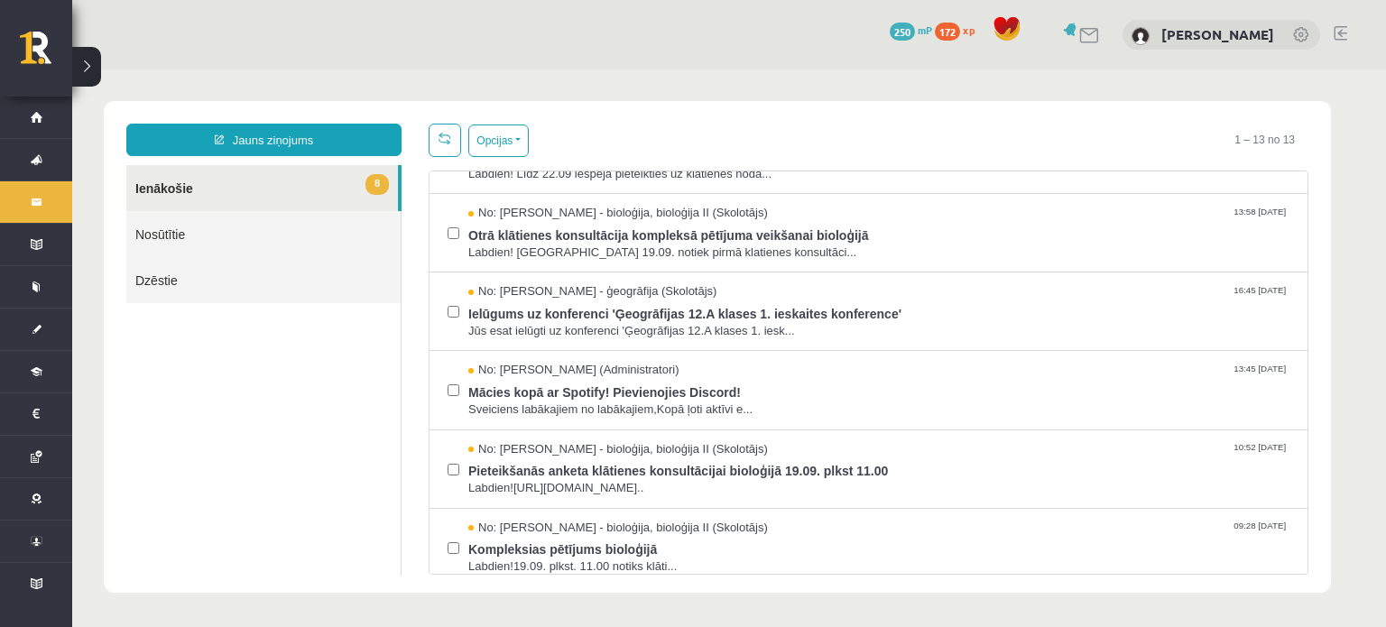
scroll to position [64, 0]
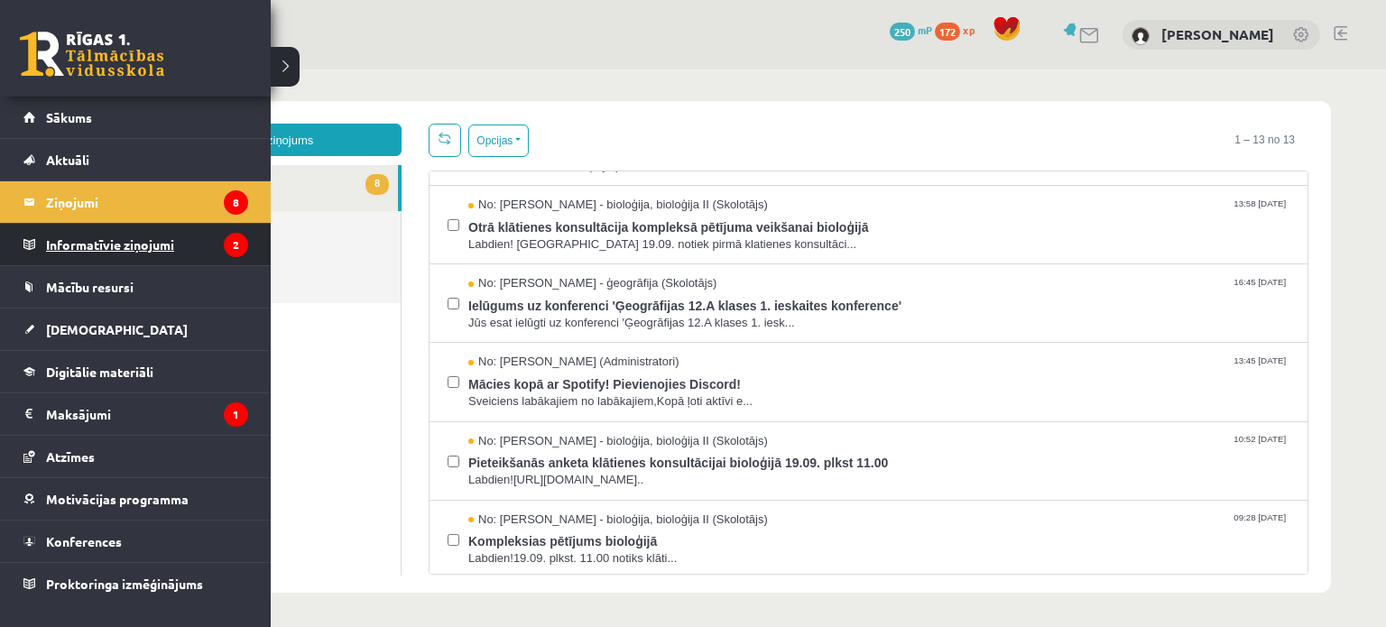
click at [108, 237] on legend "Informatīvie ziņojumi 2" at bounding box center [147, 245] width 202 height 42
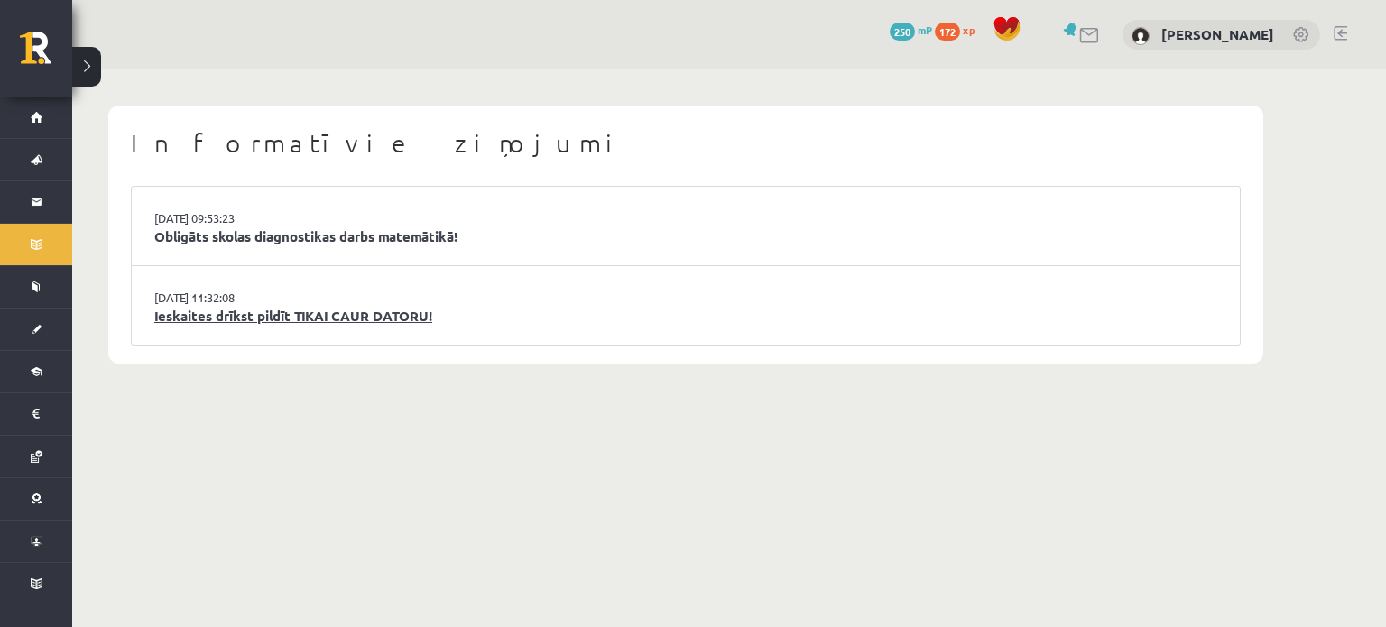
click at [252, 311] on link "Ieskaites drīkst pildīt TIKAI CAUR DATORU!" at bounding box center [685, 316] width 1063 height 21
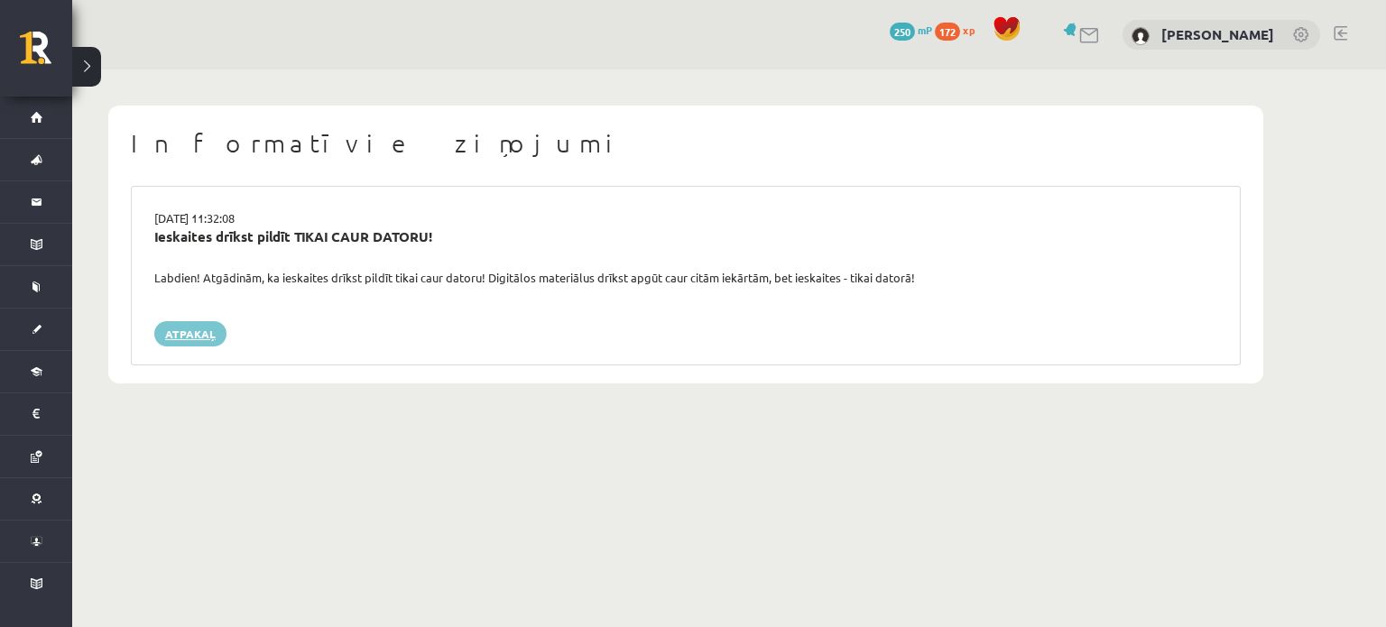
click at [189, 337] on link "Atpakaļ" at bounding box center [190, 333] width 72 height 25
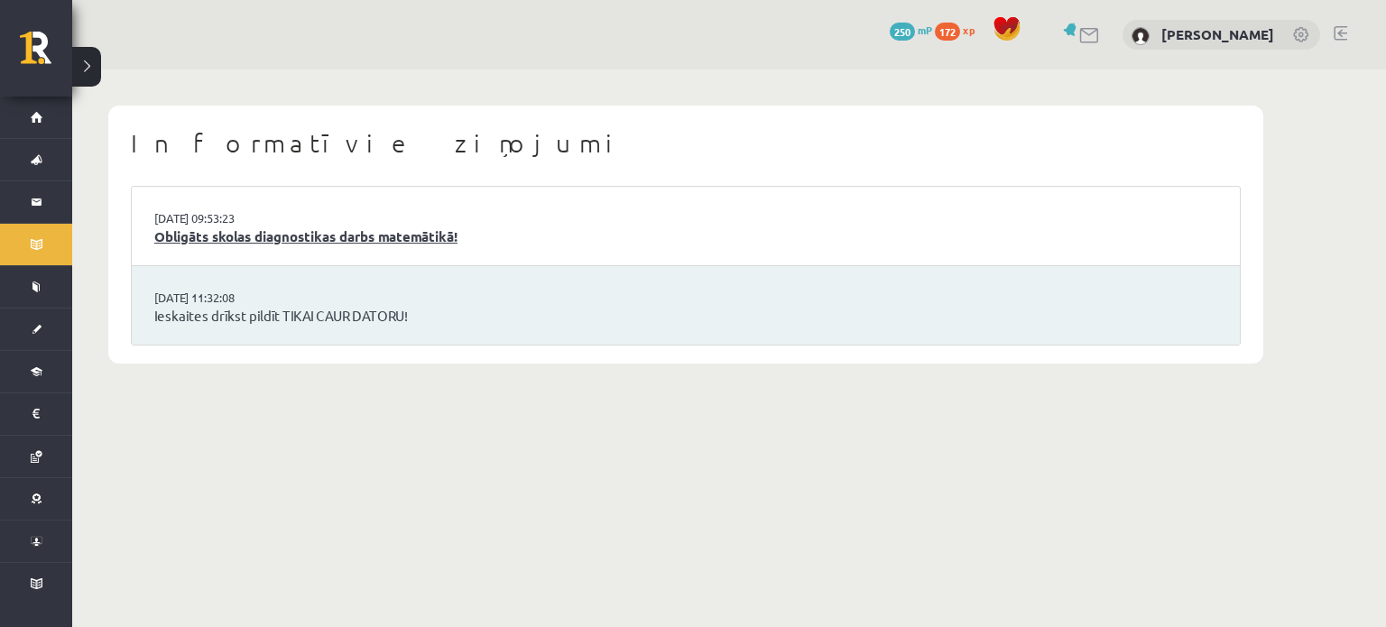
click at [208, 241] on link "Obligāts skolas diagnostikas darbs matemātikā!" at bounding box center [685, 236] width 1063 height 21
